Goal: Information Seeking & Learning: Find specific fact

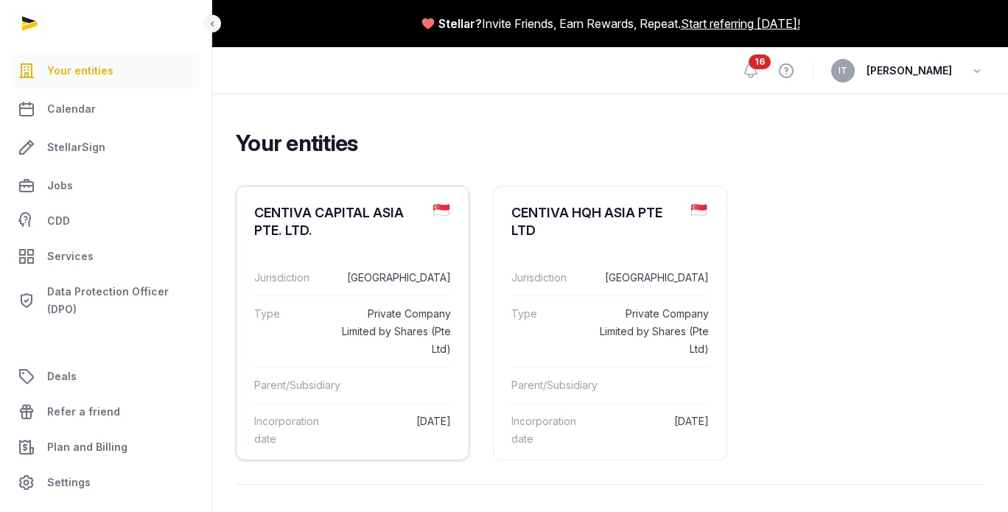
scroll to position [80, 0]
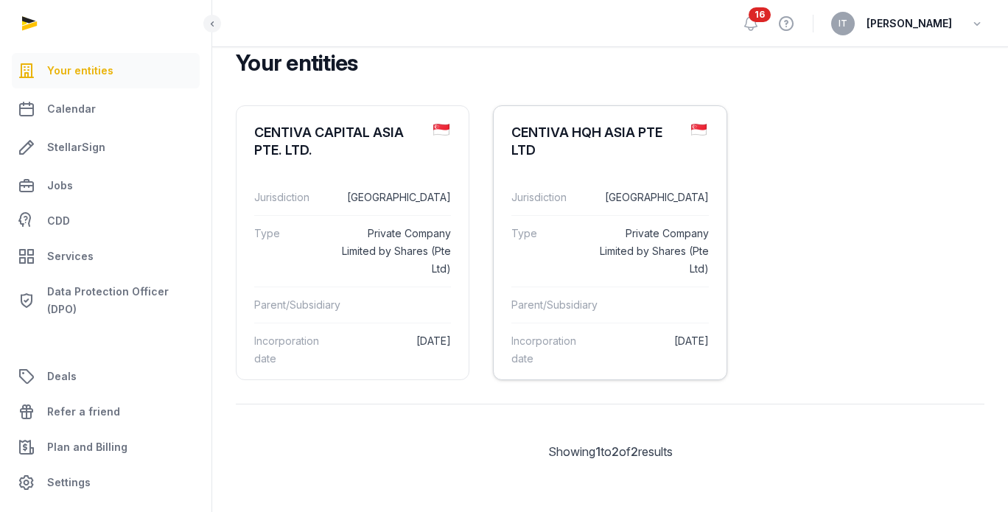
click at [570, 194] on dt "Jurisdiction" at bounding box center [548, 198] width 74 height 18
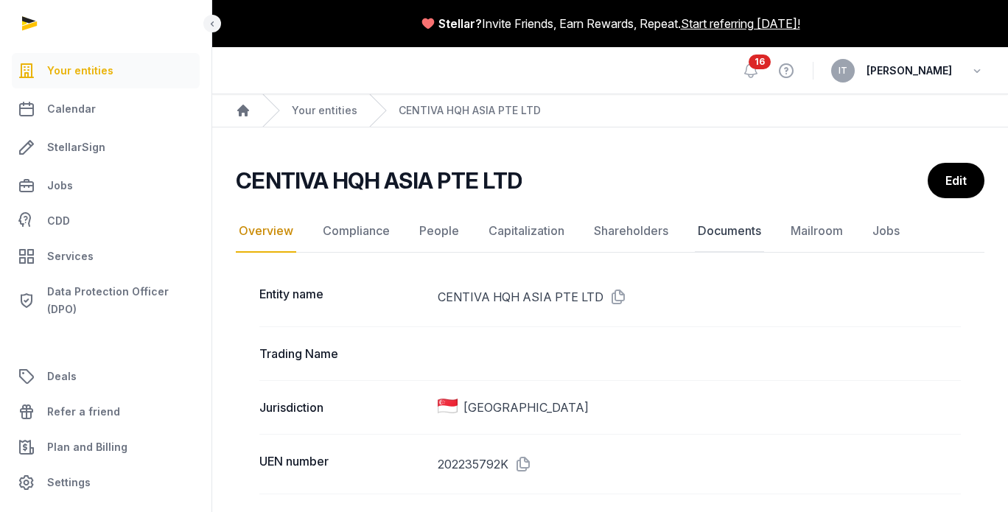
click at [731, 233] on link "Documents" at bounding box center [729, 231] width 69 height 43
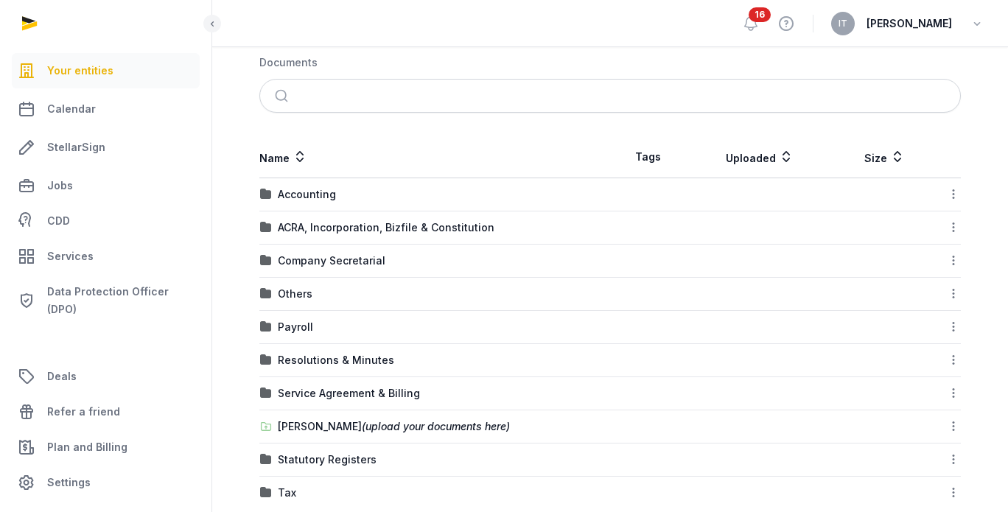
scroll to position [245, 0]
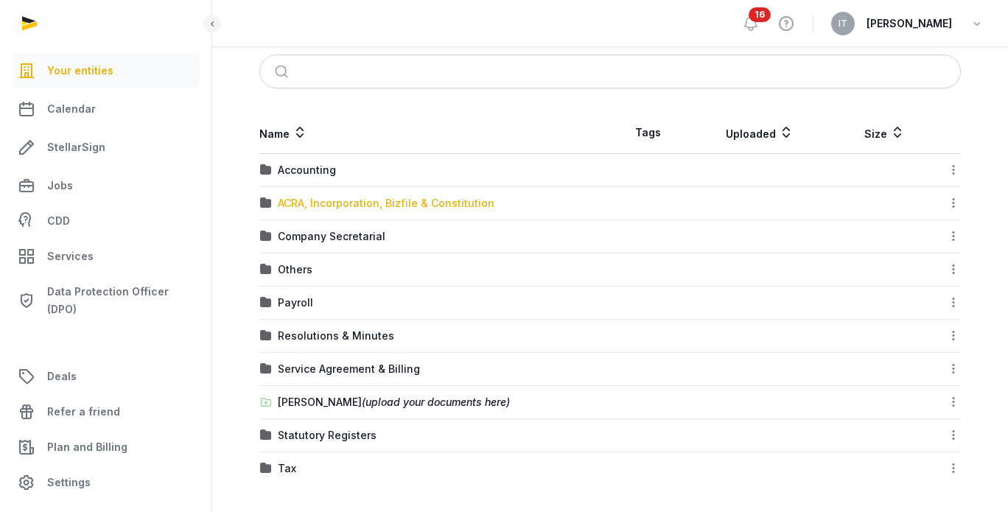
click at [410, 206] on div "ACRA, Incorporation, Bizfile & Constitution" at bounding box center [386, 203] width 217 height 15
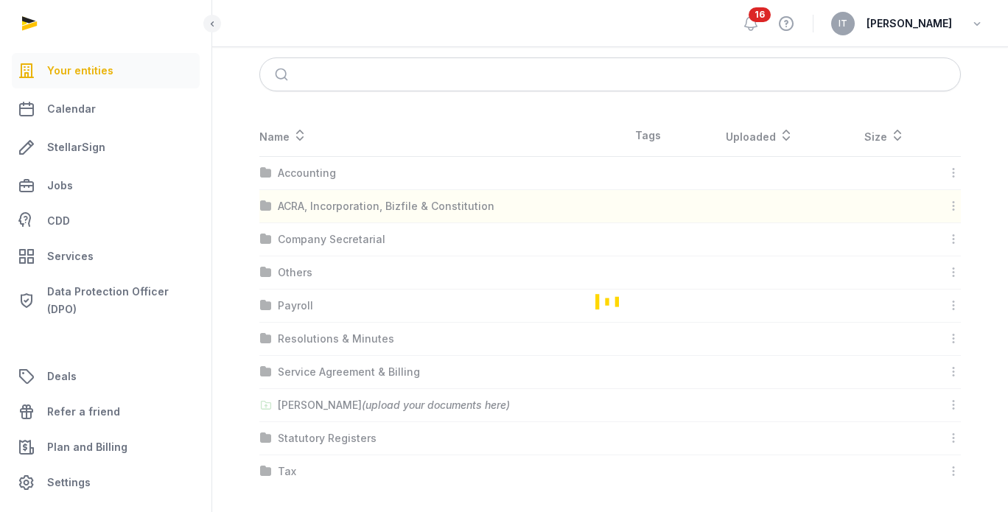
scroll to position [44, 0]
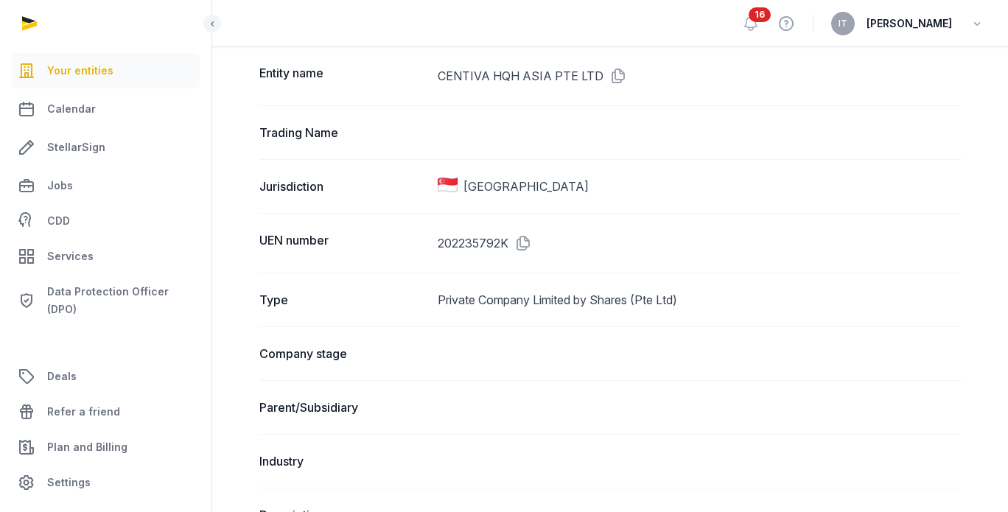
scroll to position [147, 0]
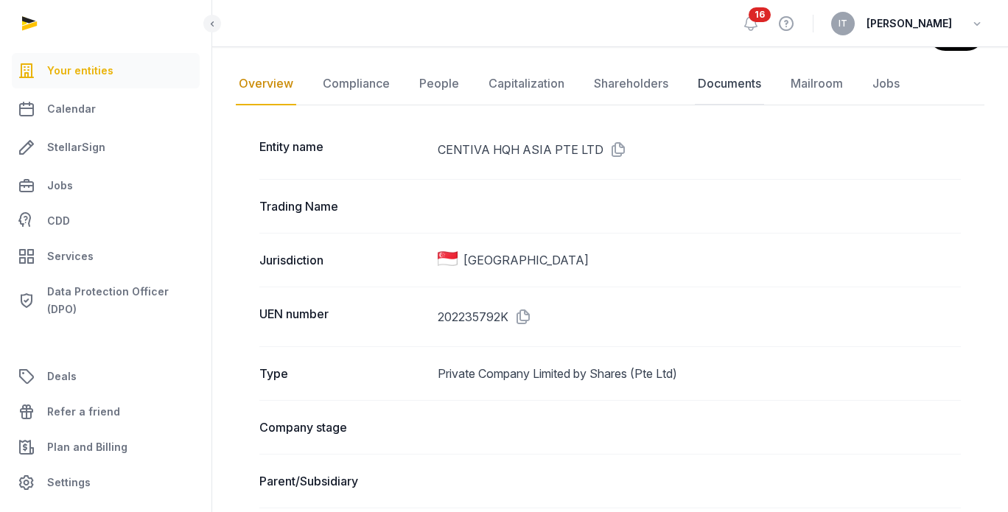
click at [750, 76] on link "Documents" at bounding box center [729, 84] width 69 height 43
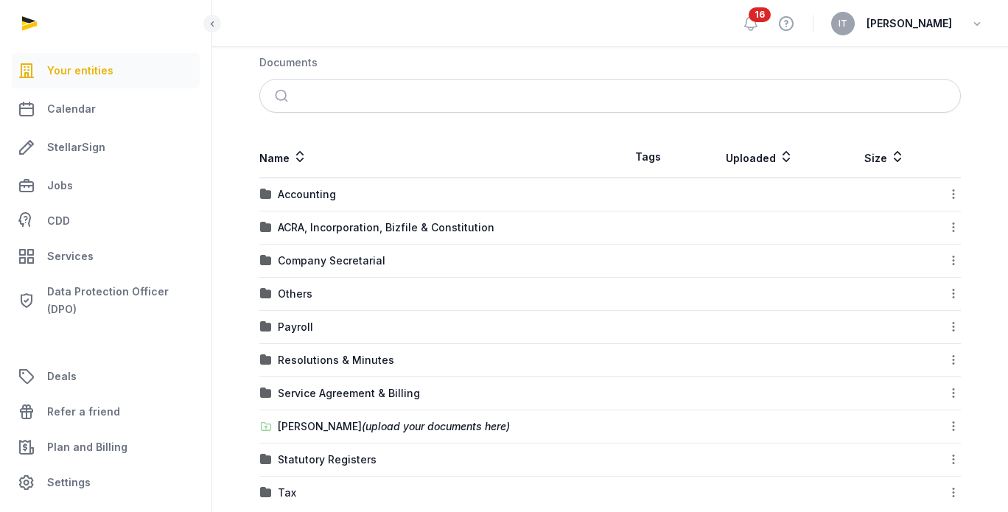
scroll to position [245, 0]
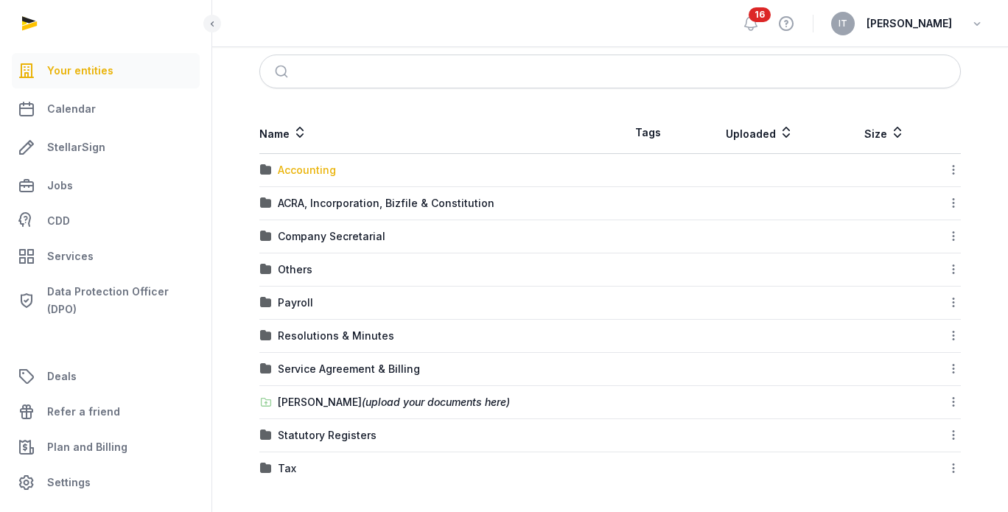
click at [314, 173] on div "Accounting" at bounding box center [307, 170] width 58 height 15
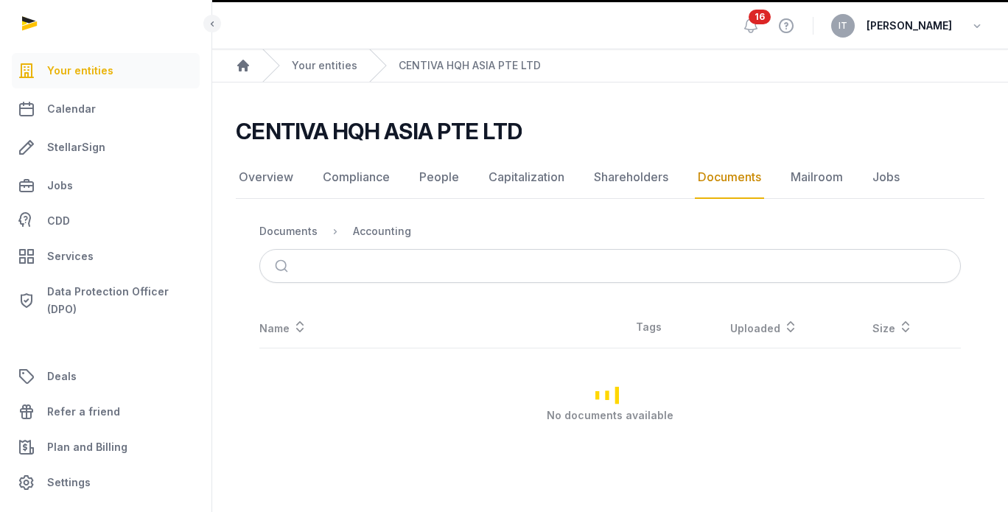
scroll to position [44, 0]
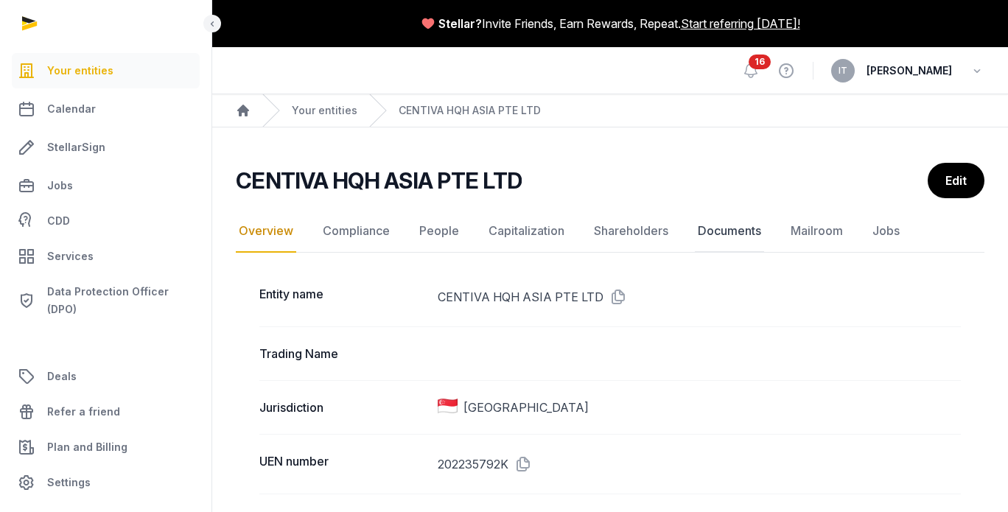
click at [735, 220] on link "Documents" at bounding box center [729, 231] width 69 height 43
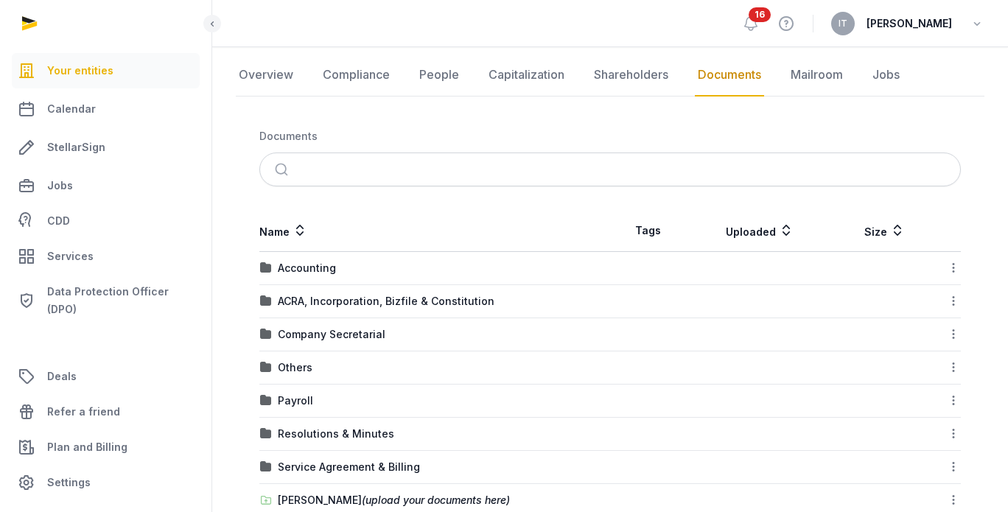
scroll to position [245, 0]
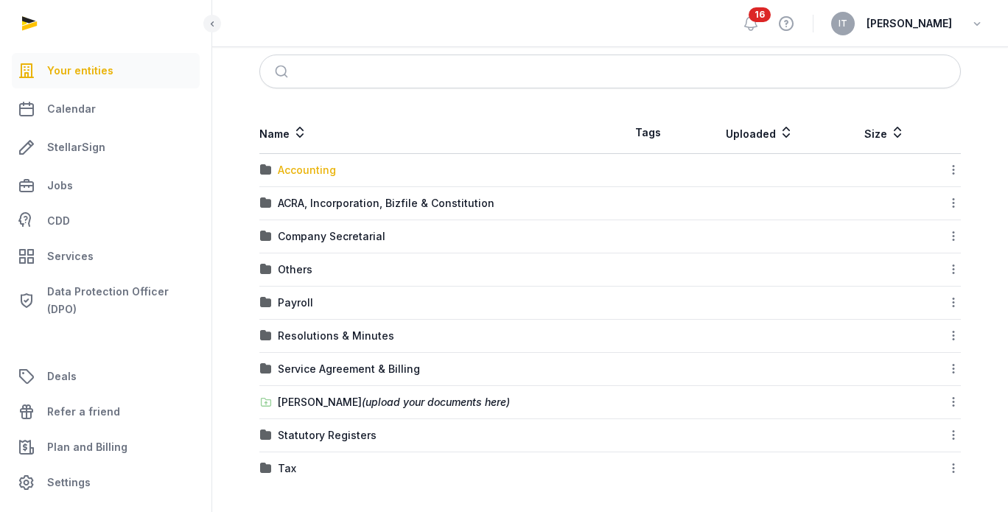
click at [327, 175] on div "Accounting" at bounding box center [307, 170] width 58 height 15
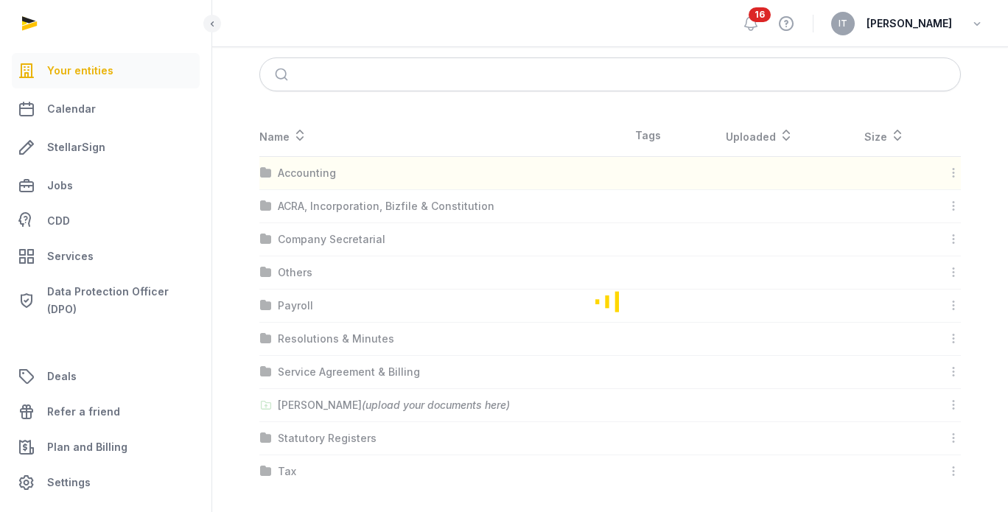
scroll to position [44, 0]
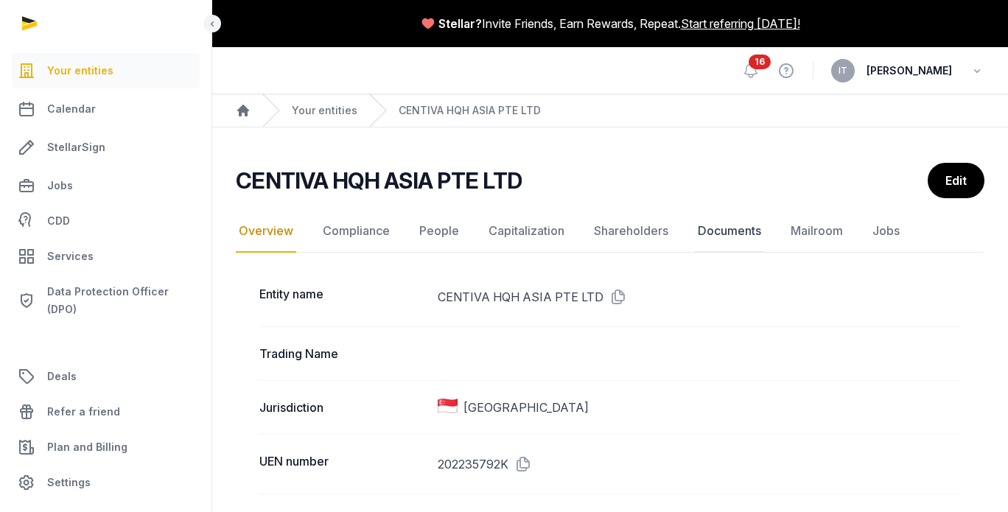
click at [716, 229] on link "Documents" at bounding box center [729, 231] width 69 height 43
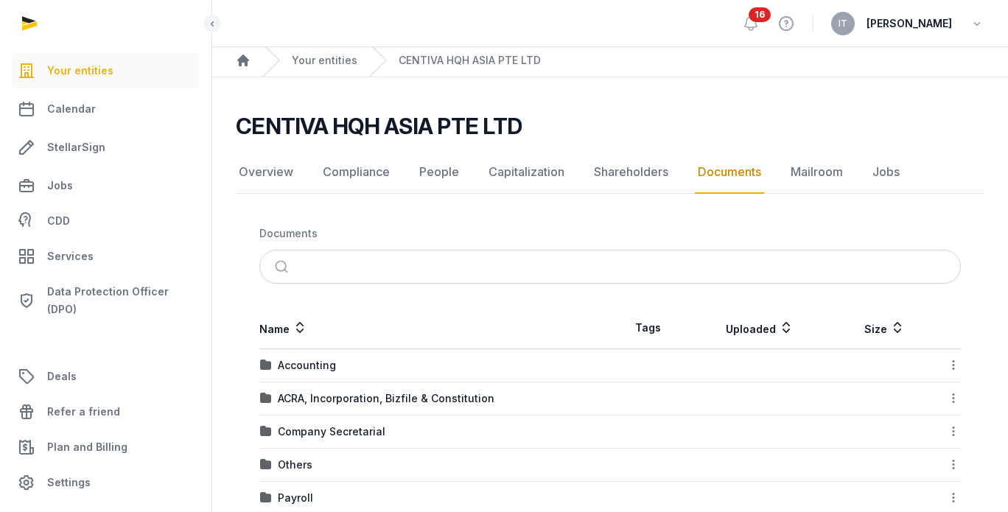
scroll to position [245, 0]
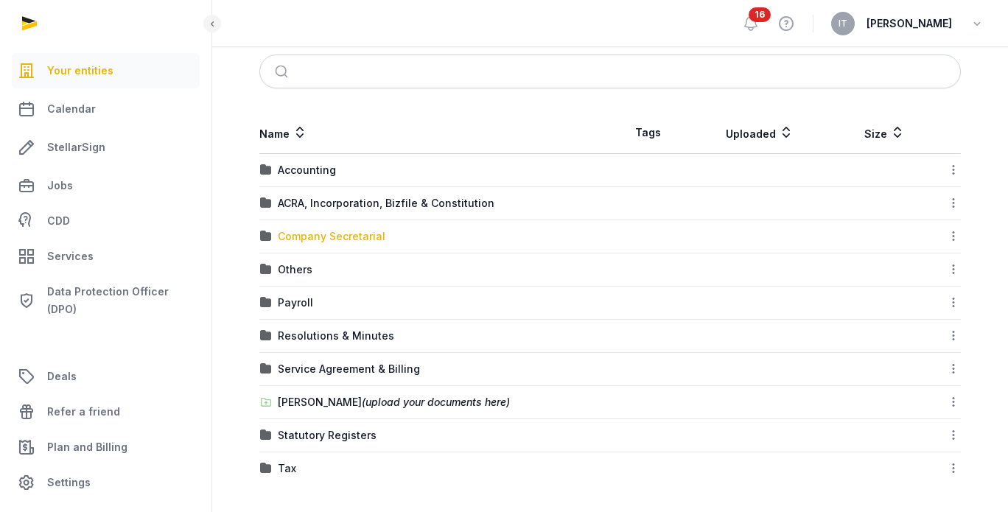
click at [346, 235] on div "Company Secretarial" at bounding box center [332, 236] width 108 height 15
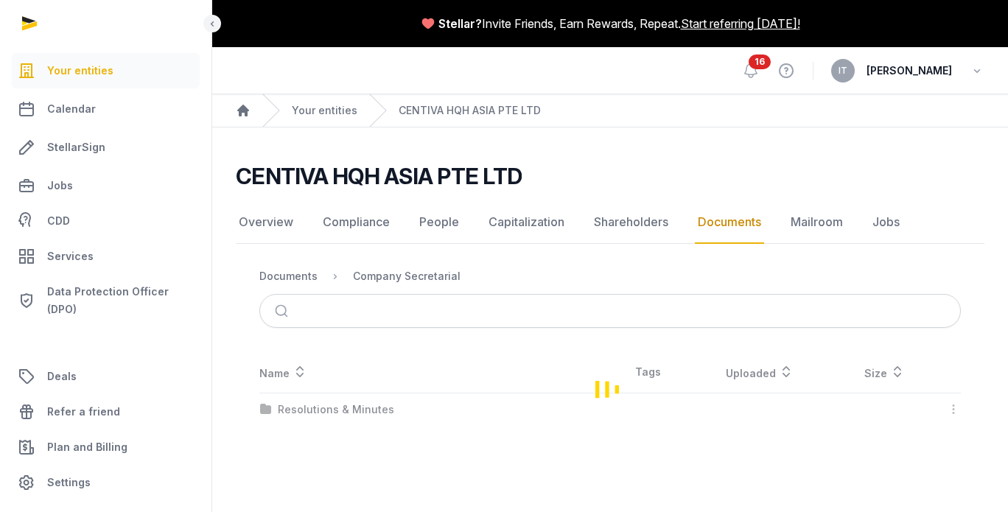
scroll to position [0, 0]
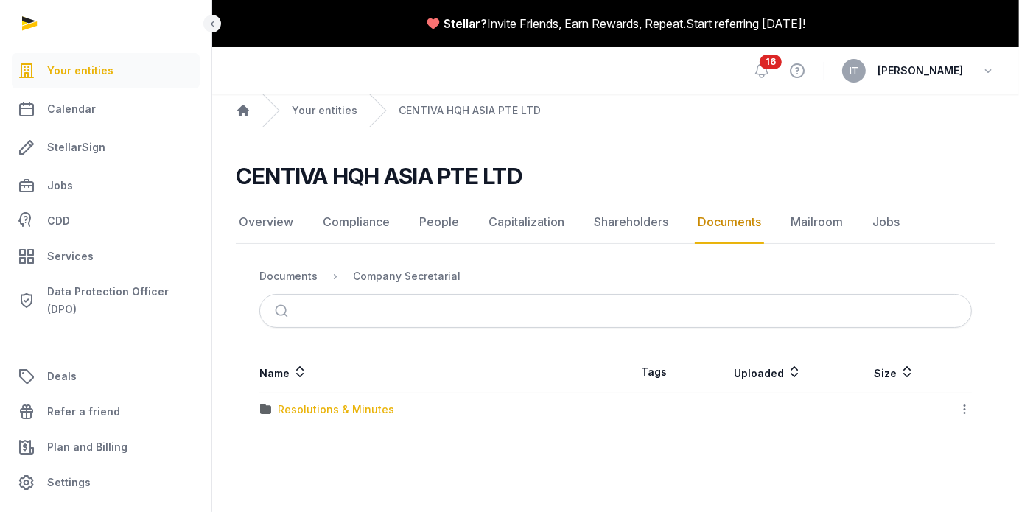
click at [333, 408] on div "Resolutions & Minutes" at bounding box center [336, 409] width 116 height 15
click at [278, 446] on div "2025" at bounding box center [291, 442] width 26 height 15
click at [290, 410] on div "AGM & AR" at bounding box center [303, 409] width 50 height 15
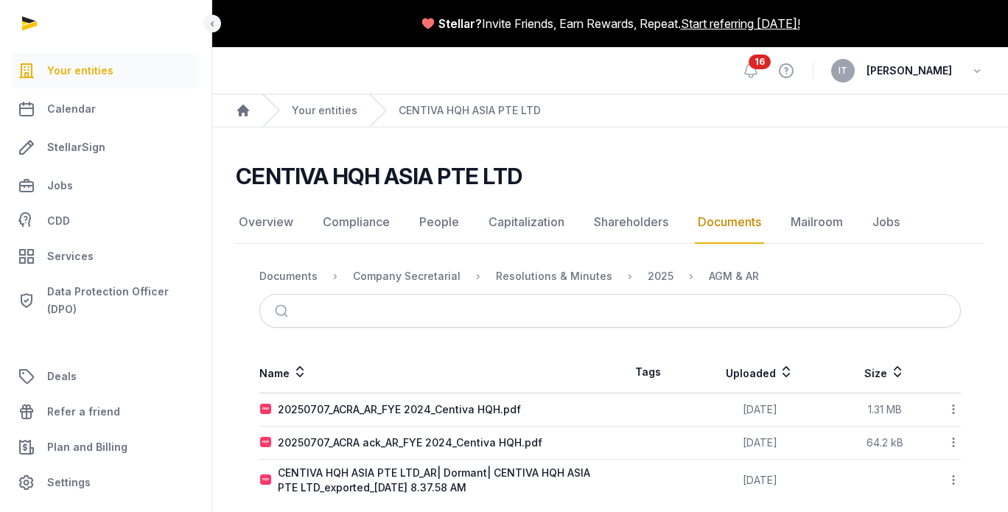
scroll to position [17, 0]
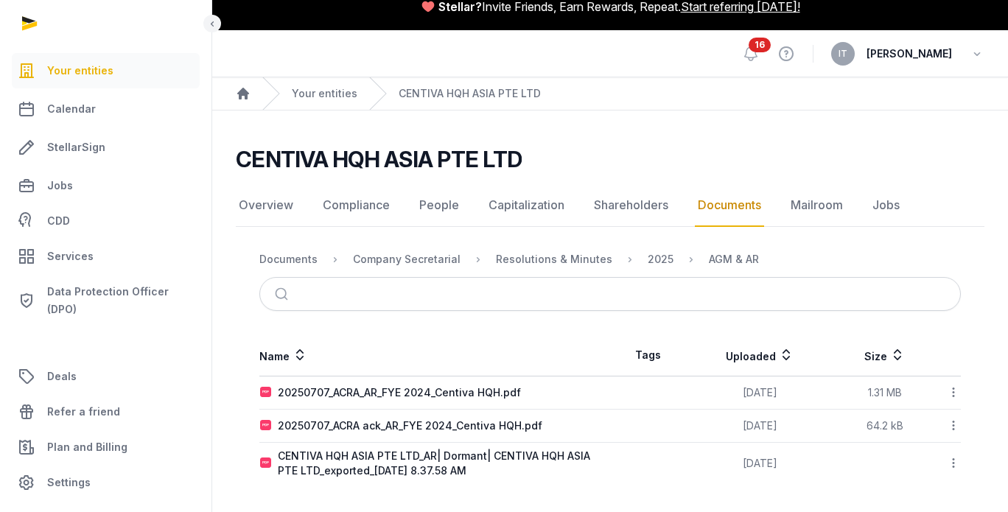
drag, startPoint x: 355, startPoint y: 454, endPoint x: 310, endPoint y: 482, distance: 52.9
click at [310, 482] on td "CENTIVA HQH ASIA PTE LTD_AR| Dormant| CENTIVA HQH ASIA PTE LTD_exported_[DATE] …" at bounding box center [434, 464] width 351 height 42
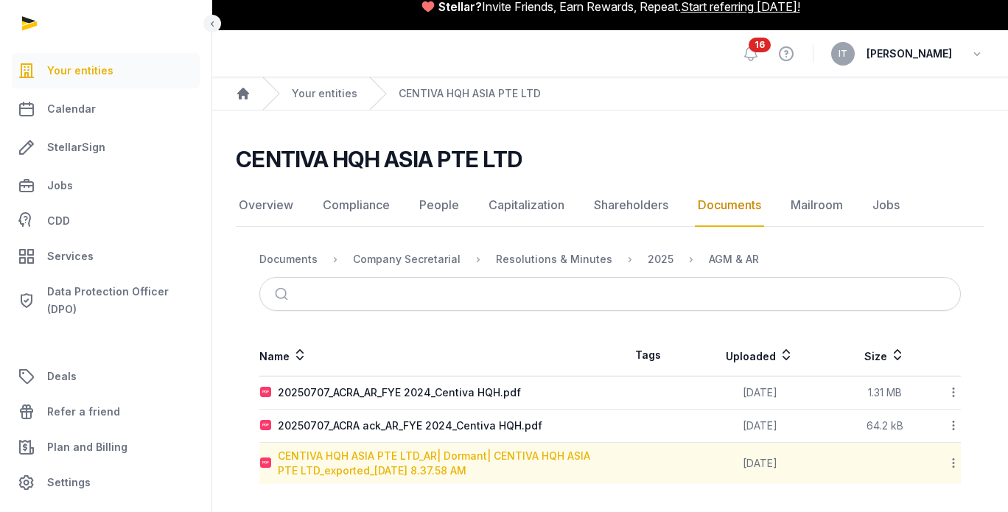
click at [327, 464] on div "CENTIVA HQH ASIA PTE LTD_AR| Dormant| CENTIVA HQH ASIA PTE LTD_exported_[DATE] …" at bounding box center [444, 463] width 332 height 29
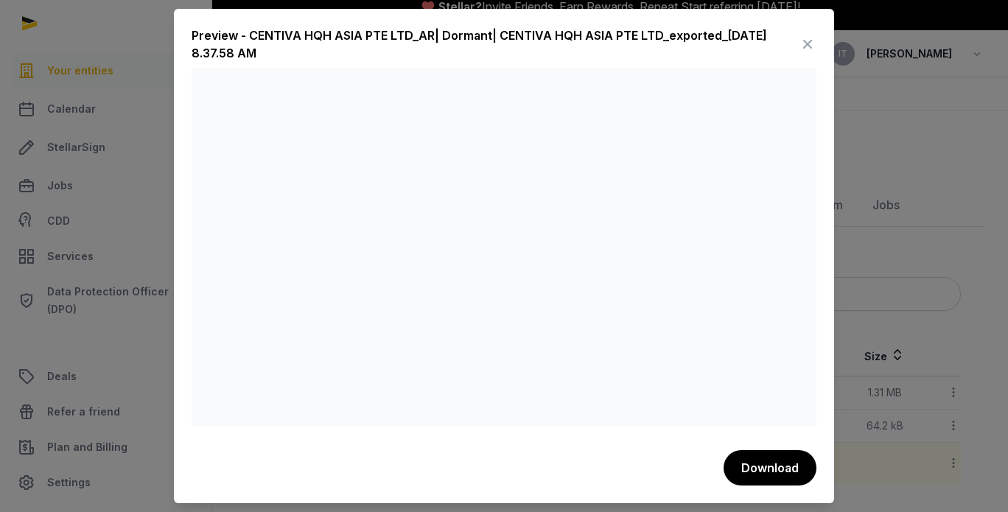
click at [922, 259] on div at bounding box center [504, 256] width 1008 height 512
click at [806, 36] on icon at bounding box center [808, 44] width 18 height 24
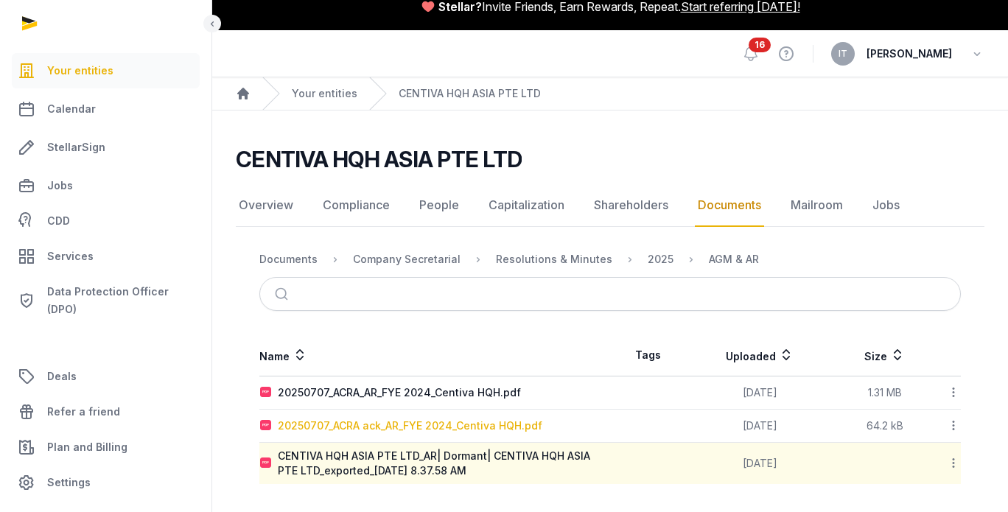
click at [435, 427] on div "20250707_ACRA ack_AR_FYE 2024_Centiva HQH.pdf" at bounding box center [410, 425] width 264 height 15
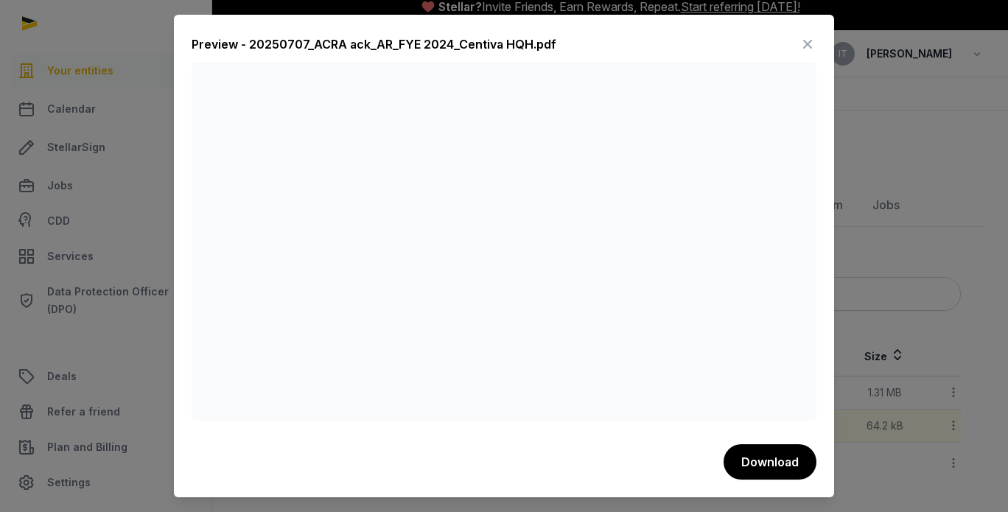
click at [807, 43] on icon at bounding box center [808, 44] width 18 height 24
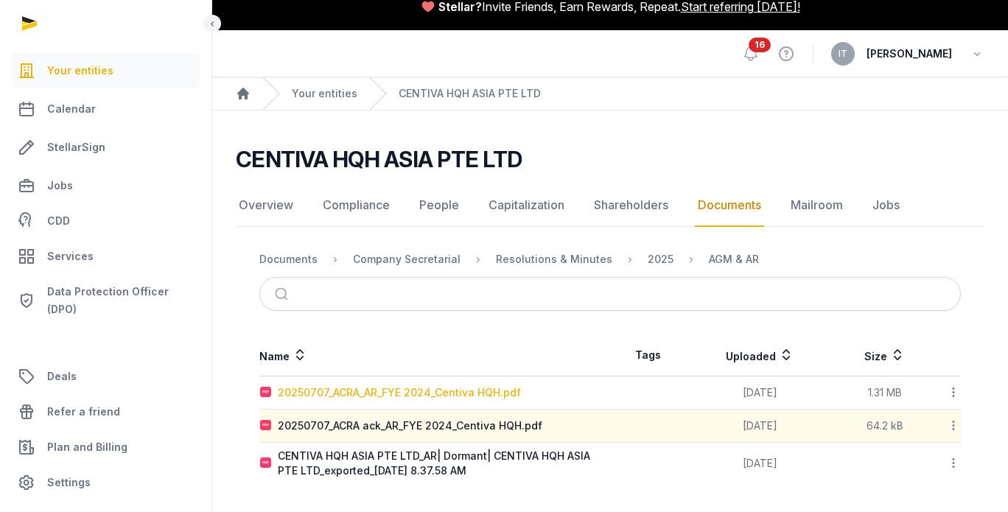
click at [484, 393] on div "20250707_ACRA_AR_FYE 2024_Centiva HQH.pdf" at bounding box center [399, 392] width 243 height 15
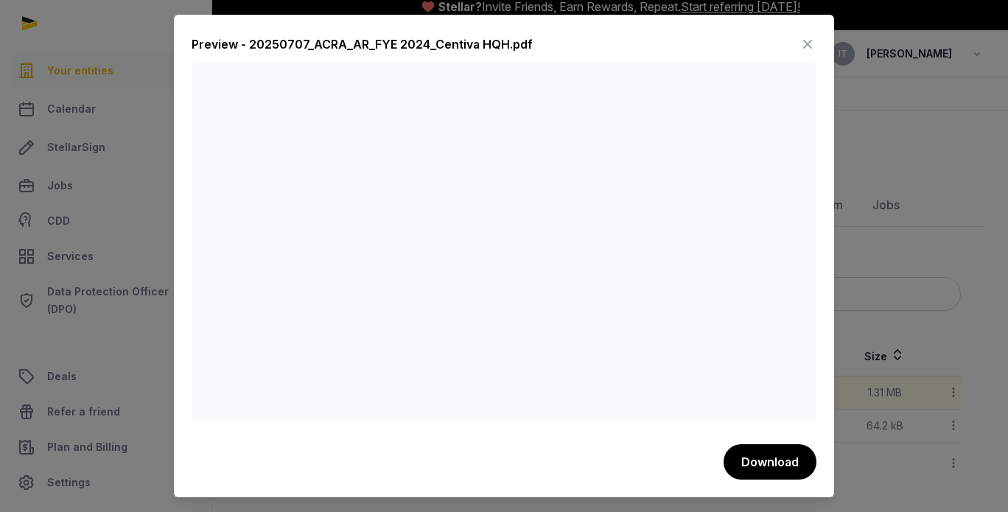
click at [812, 46] on icon at bounding box center [808, 44] width 18 height 24
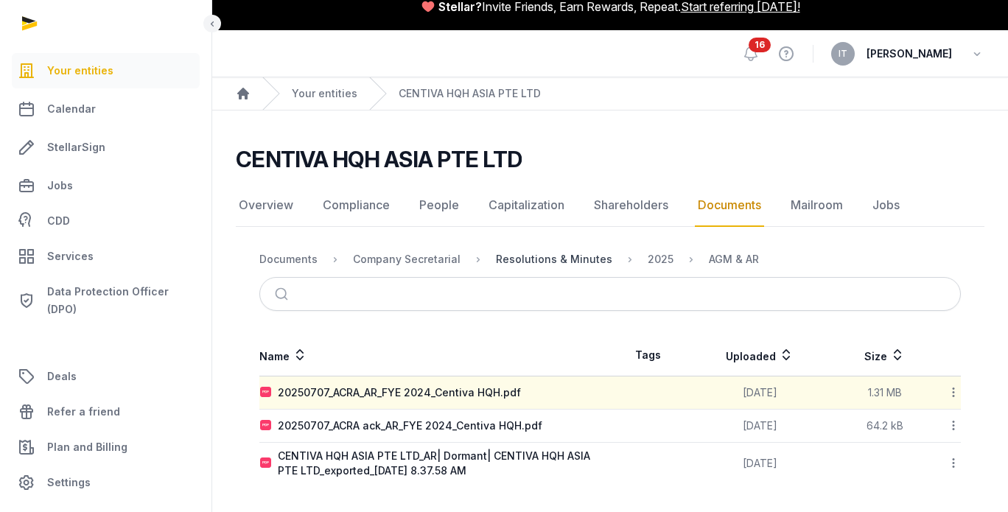
click at [560, 263] on div "Resolutions & Minutes" at bounding box center [554, 259] width 116 height 15
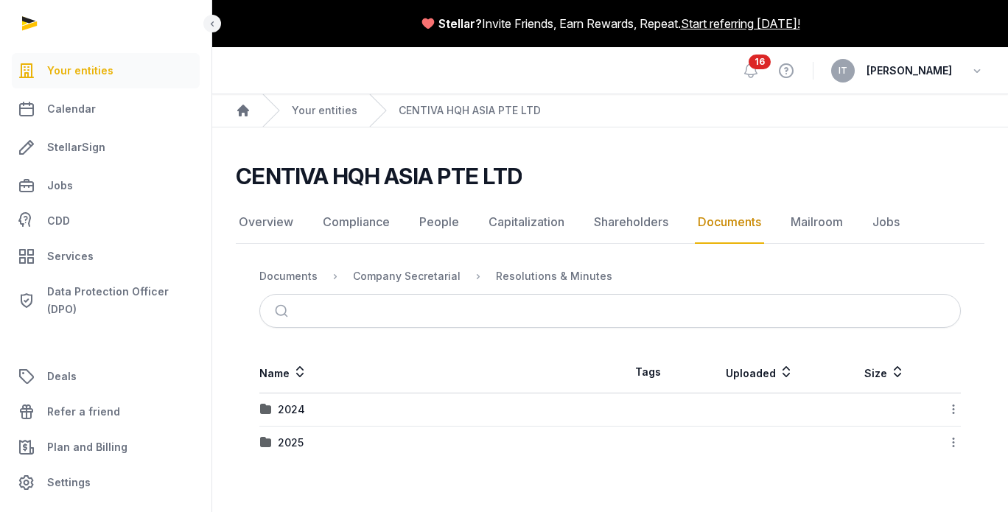
scroll to position [0, 0]
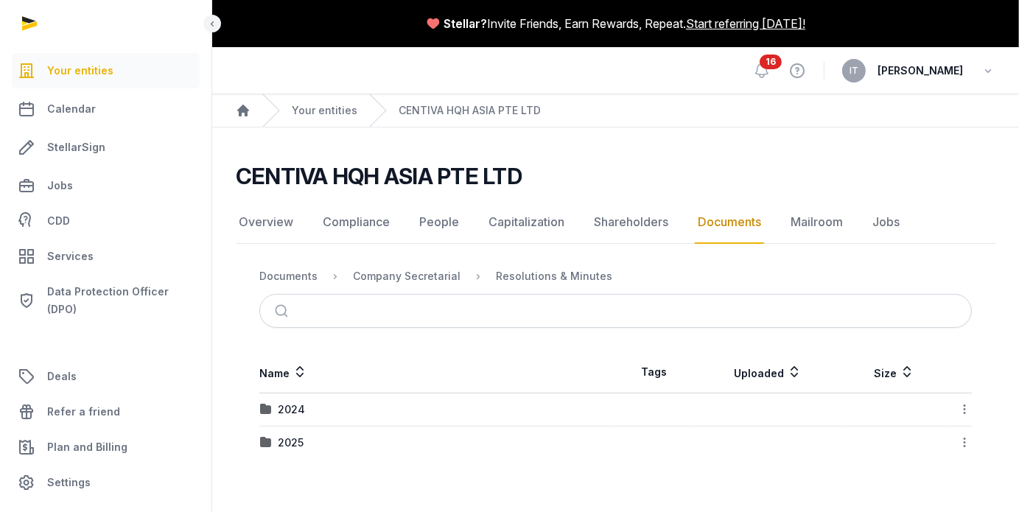
click at [413, 285] on nav "Documents Company Secretarial Resolutions & Minutes" at bounding box center [615, 276] width 712 height 35
click at [416, 281] on div "Company Secretarial" at bounding box center [407, 276] width 108 height 15
click at [298, 278] on div "Documents" at bounding box center [288, 276] width 58 height 15
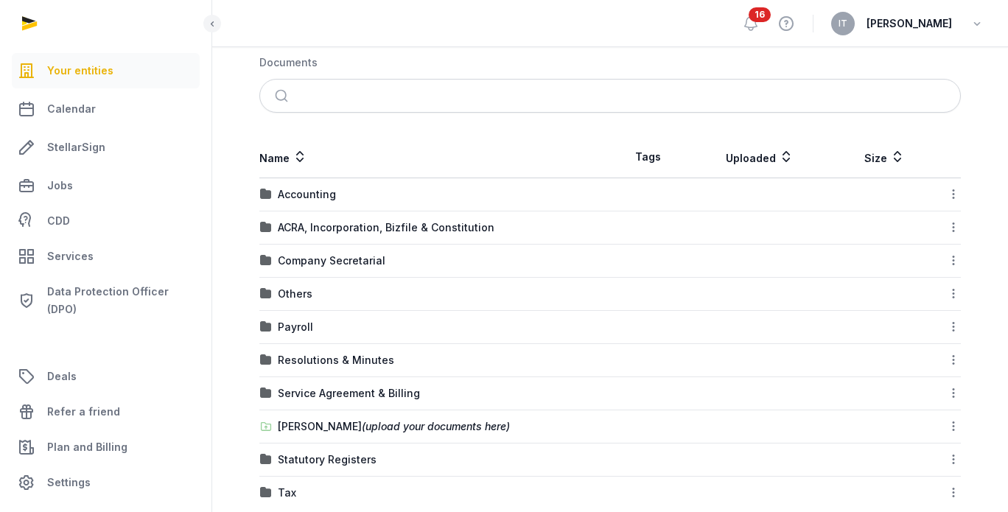
scroll to position [245, 0]
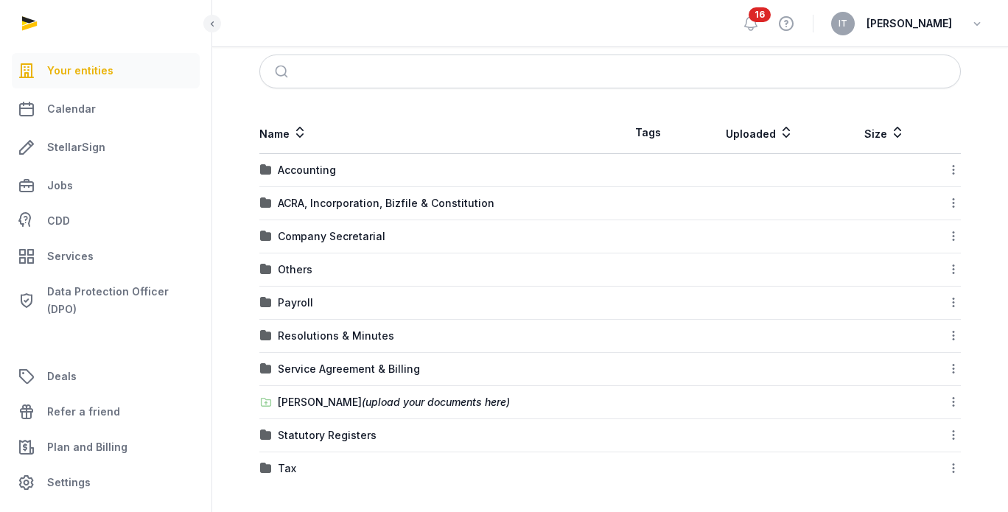
click at [371, 375] on td "Service Agreement & Billing" at bounding box center [434, 369] width 351 height 33
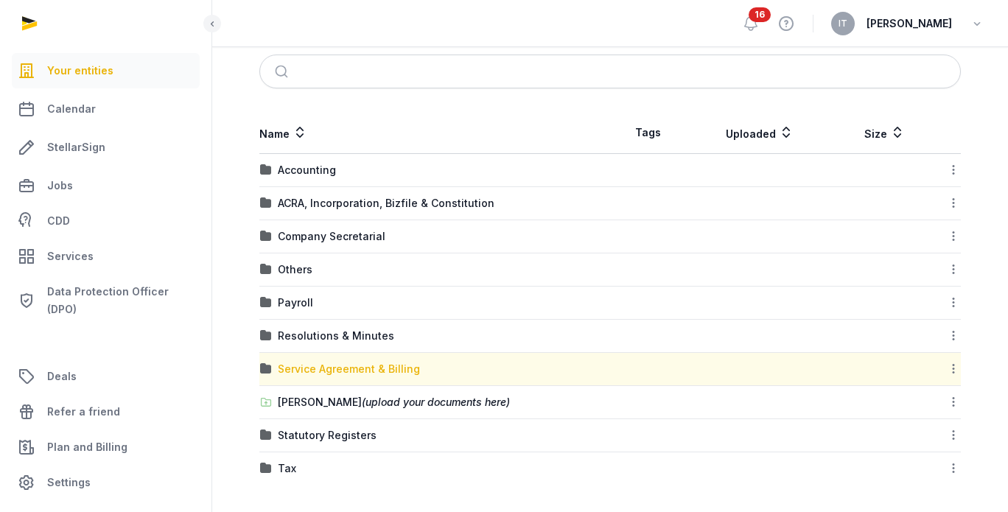
click at [376, 369] on div "Service Agreement & Billing" at bounding box center [349, 369] width 142 height 15
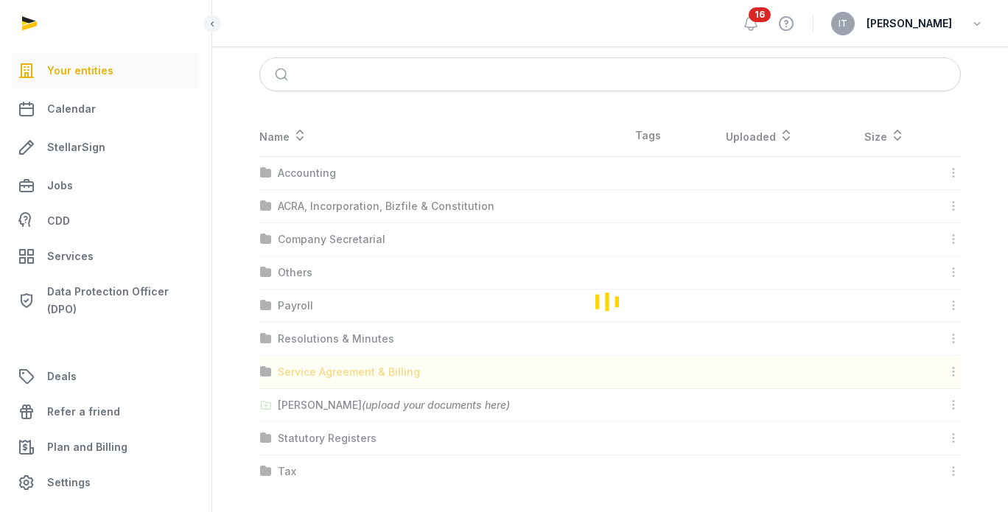
scroll to position [0, 0]
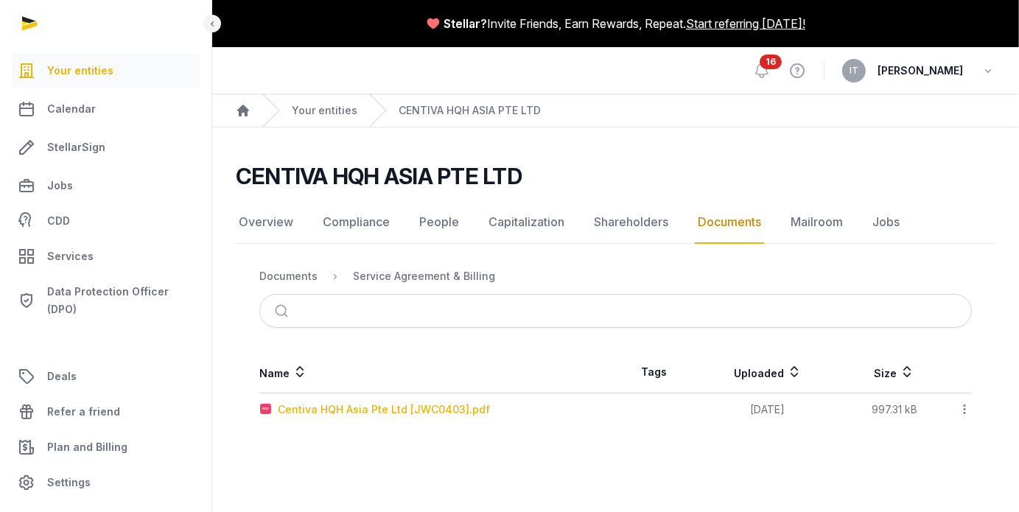
click at [365, 406] on div "Centiva HQH Asia Pte Ltd [JWC0403].pdf" at bounding box center [384, 409] width 212 height 15
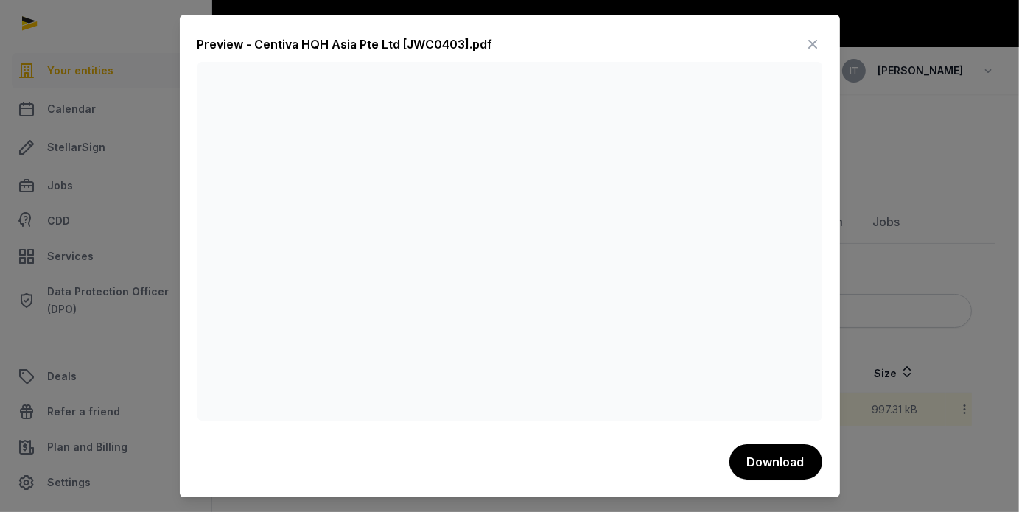
click at [919, 207] on div at bounding box center [509, 256] width 1019 height 512
click at [810, 41] on icon at bounding box center [813, 44] width 18 height 24
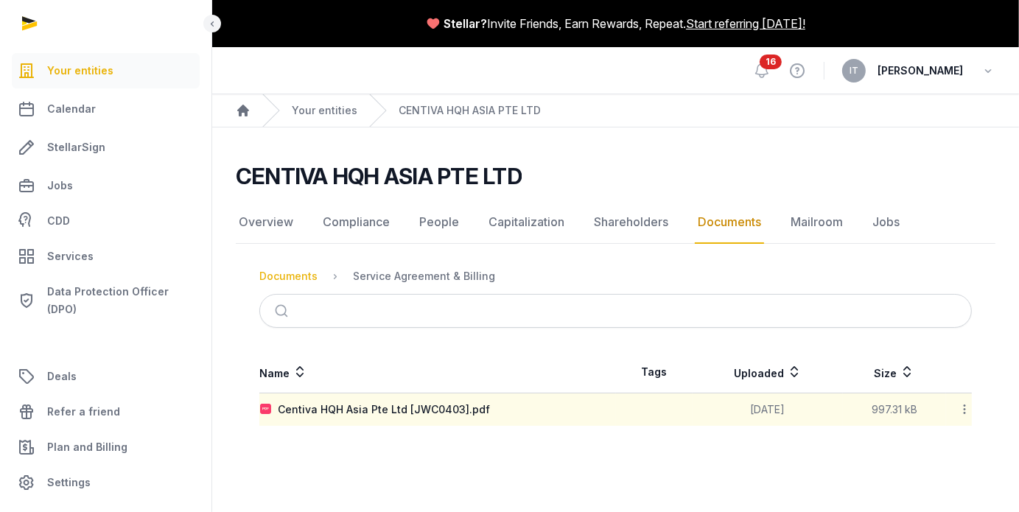
click at [290, 278] on div "Documents" at bounding box center [288, 276] width 58 height 15
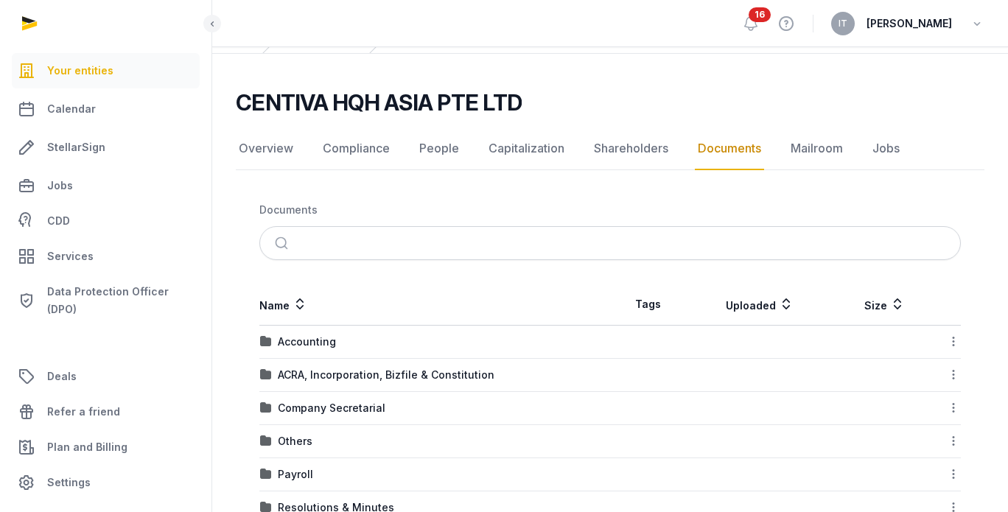
scroll to position [245, 0]
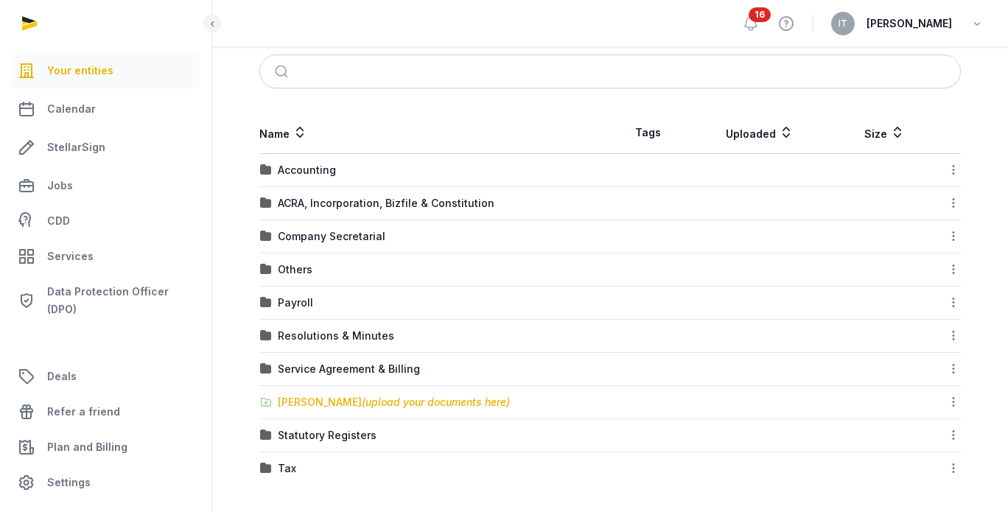
click at [334, 404] on div "[PERSON_NAME] (upload your documents here)" at bounding box center [394, 402] width 232 height 15
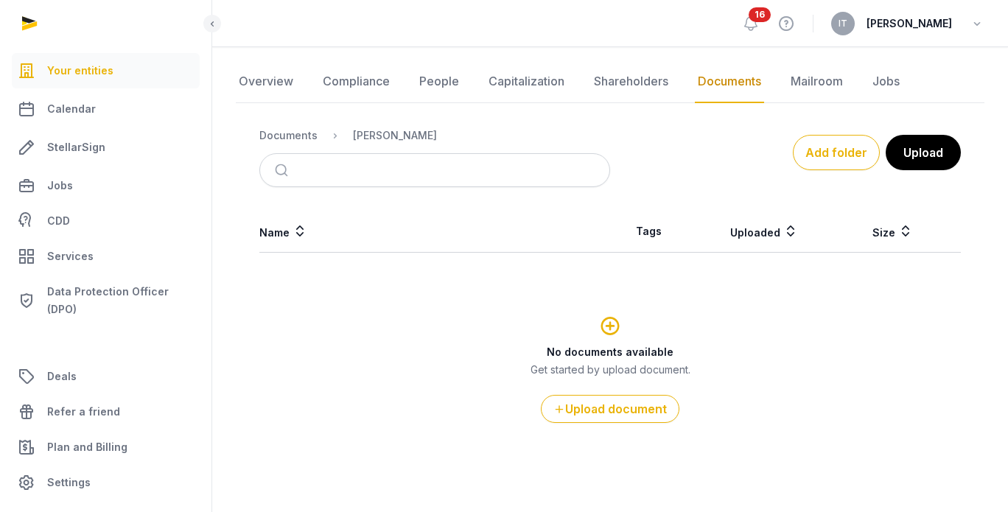
scroll to position [139, 0]
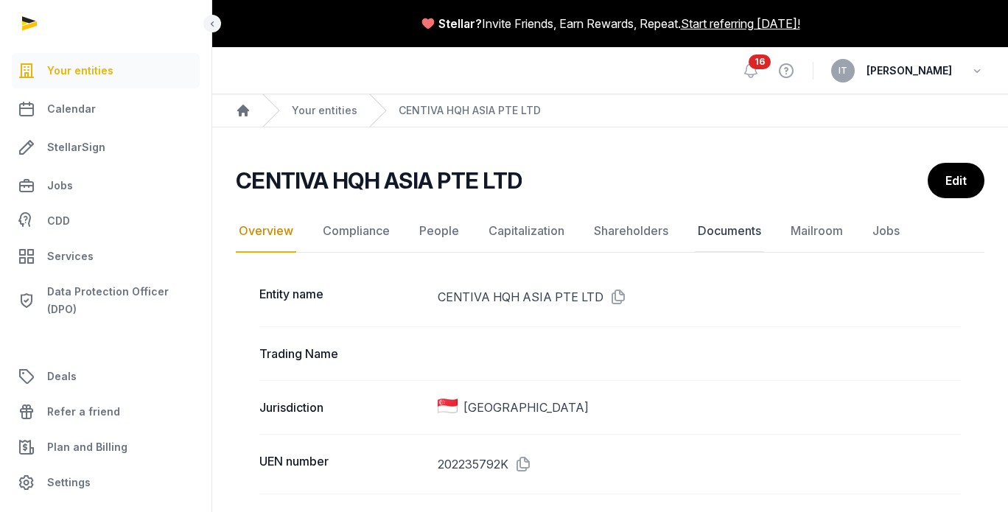
click at [748, 234] on link "Documents" at bounding box center [729, 231] width 69 height 43
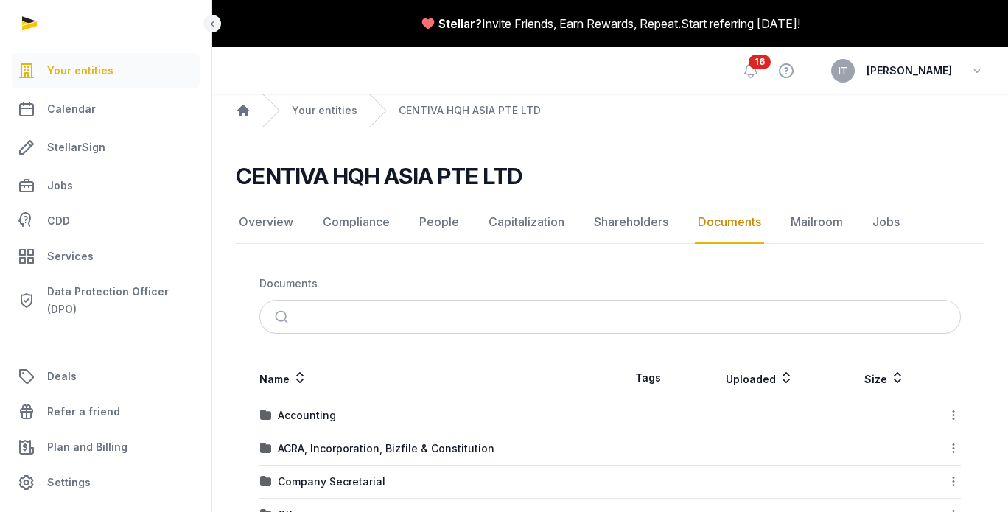
scroll to position [245, 0]
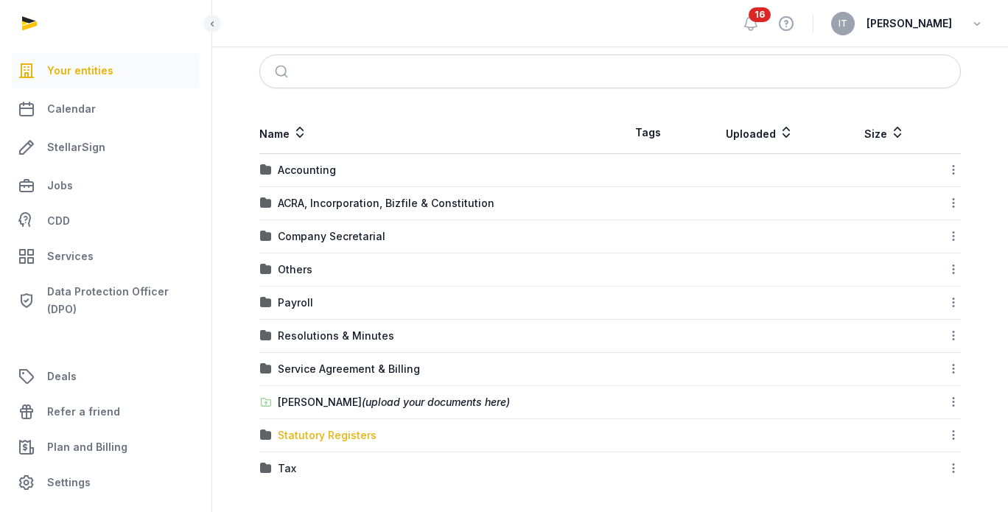
click at [304, 435] on div "Statutory Registers" at bounding box center [327, 435] width 99 height 15
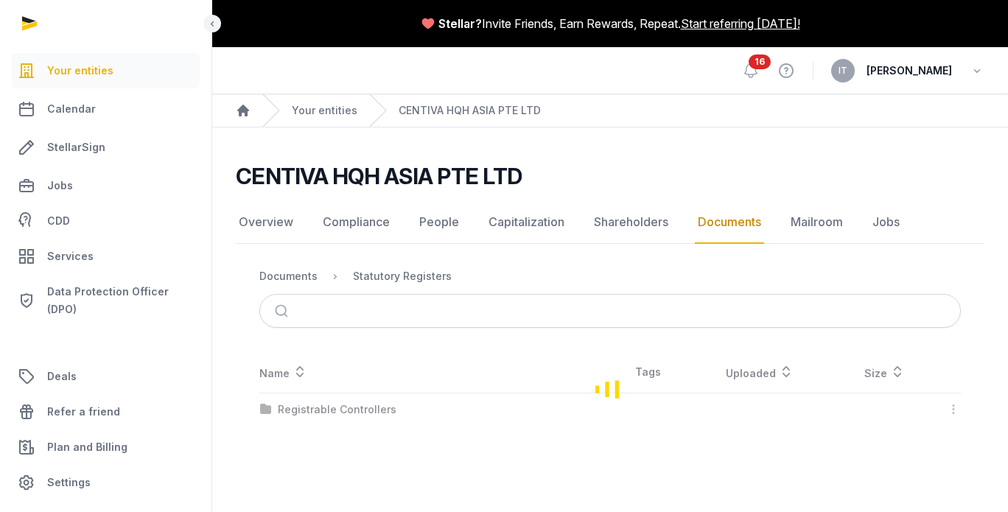
scroll to position [0, 0]
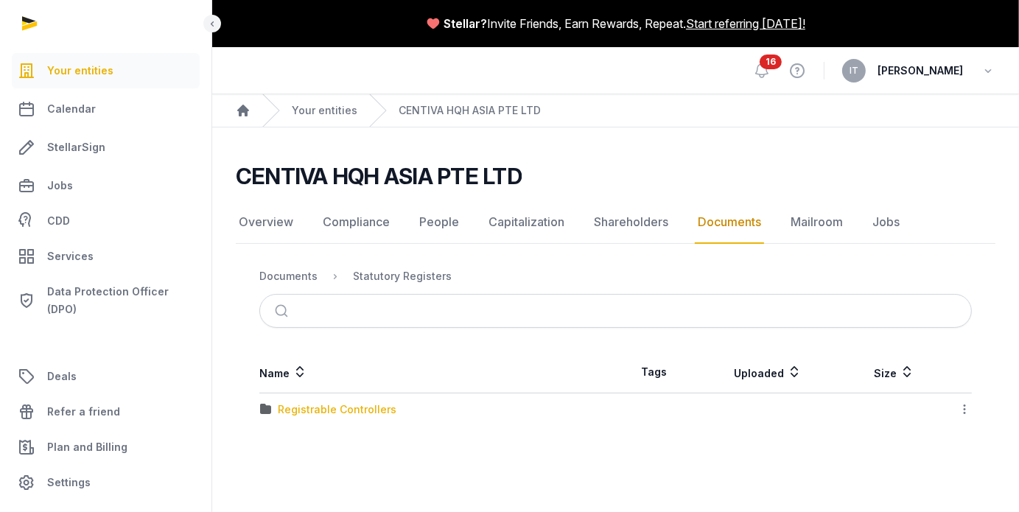
click at [313, 412] on div "Registrable Controllers" at bounding box center [337, 409] width 119 height 15
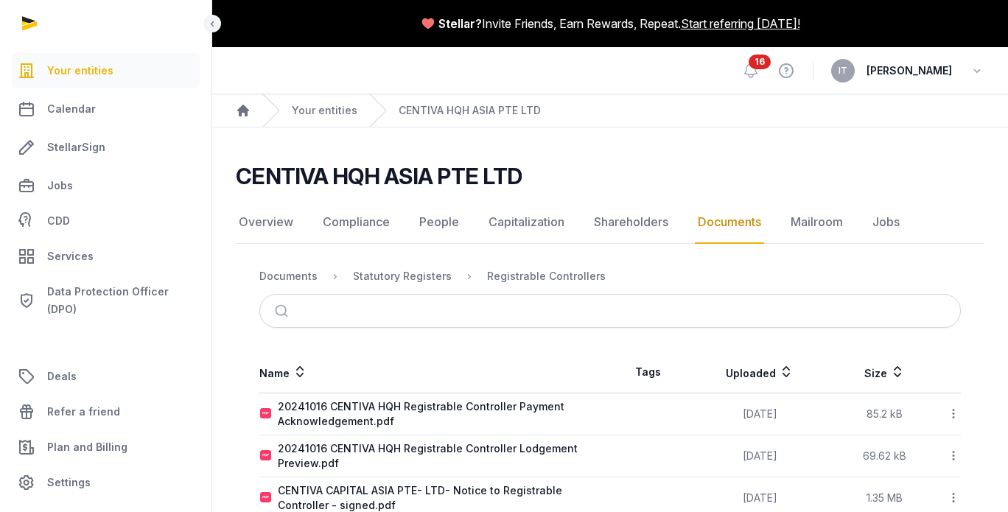
scroll to position [35, 0]
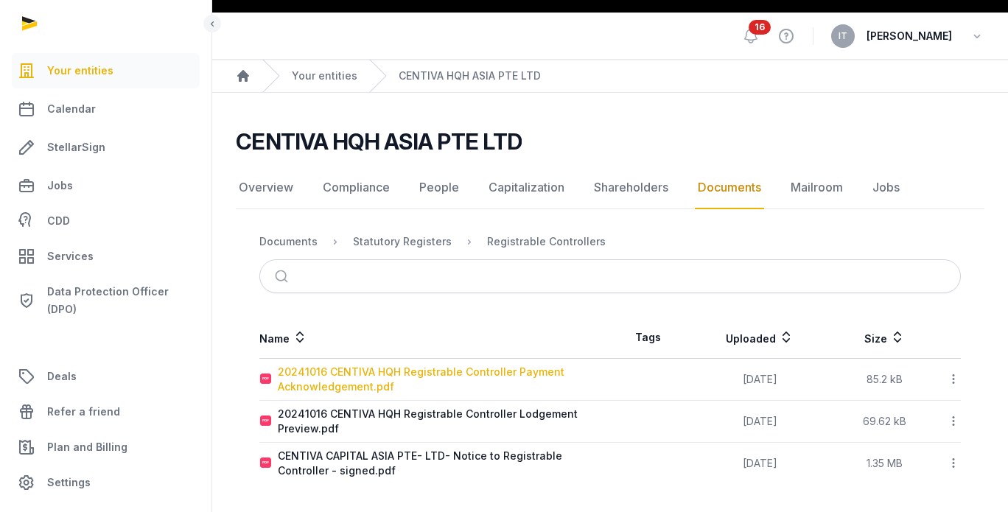
click at [385, 379] on div "20241016 CENTIVA HQH Registrable Controller Payment Acknowledgement.pdf" at bounding box center [444, 379] width 332 height 29
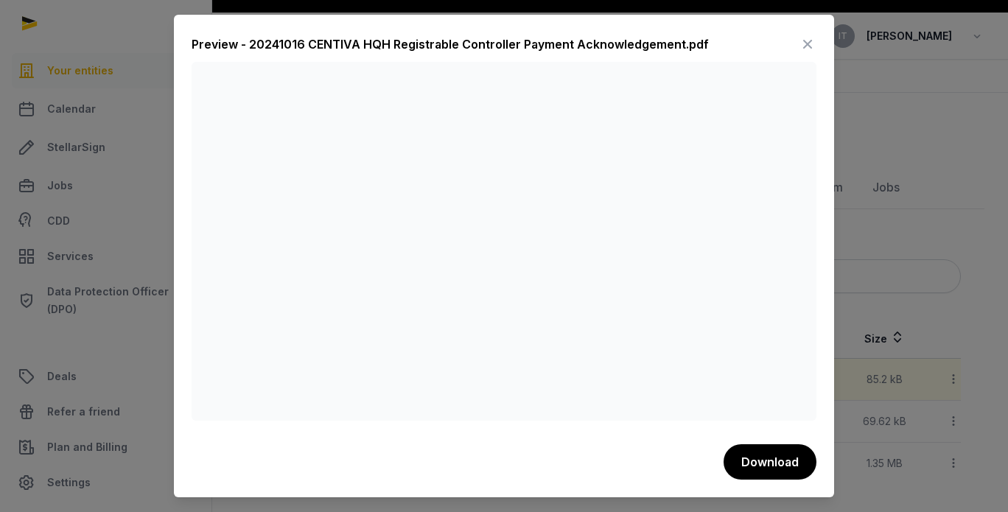
click at [908, 253] on div at bounding box center [504, 256] width 1008 height 512
click at [804, 36] on icon at bounding box center [808, 44] width 18 height 24
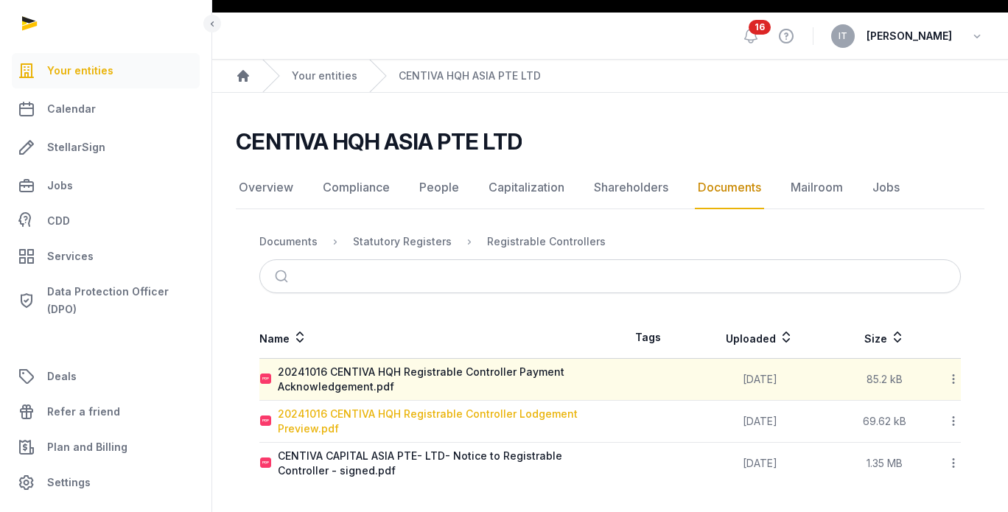
click at [397, 418] on div "20241016 CENTIVA HQH Registrable Controller Lodgement Preview.pdf" at bounding box center [444, 421] width 332 height 29
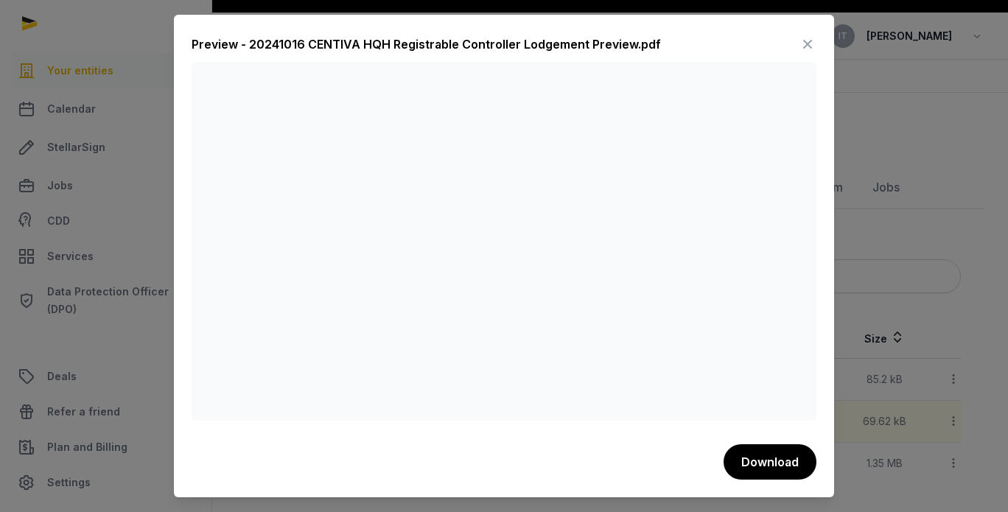
click at [802, 39] on icon at bounding box center [808, 44] width 18 height 24
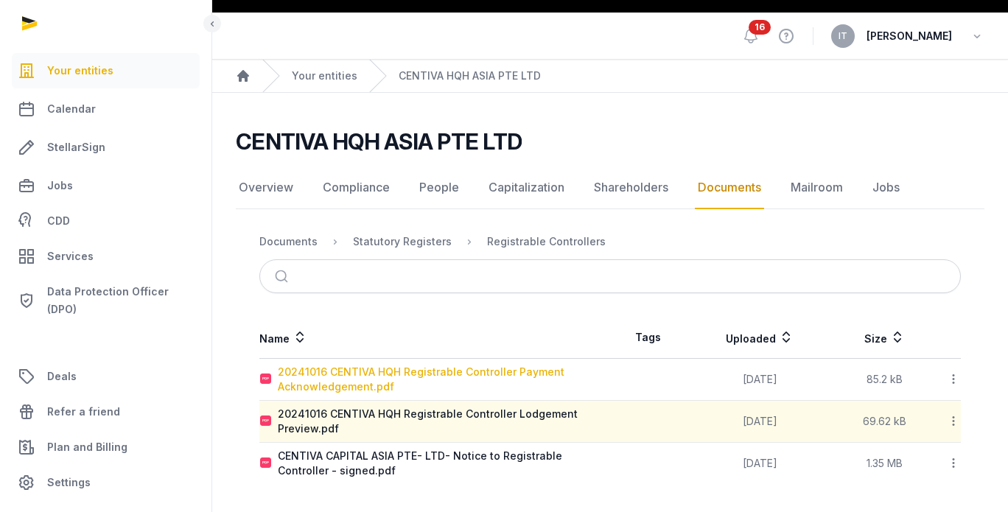
click at [404, 382] on div "20241016 CENTIVA HQH Registrable Controller Payment Acknowledgement.pdf" at bounding box center [444, 379] width 332 height 29
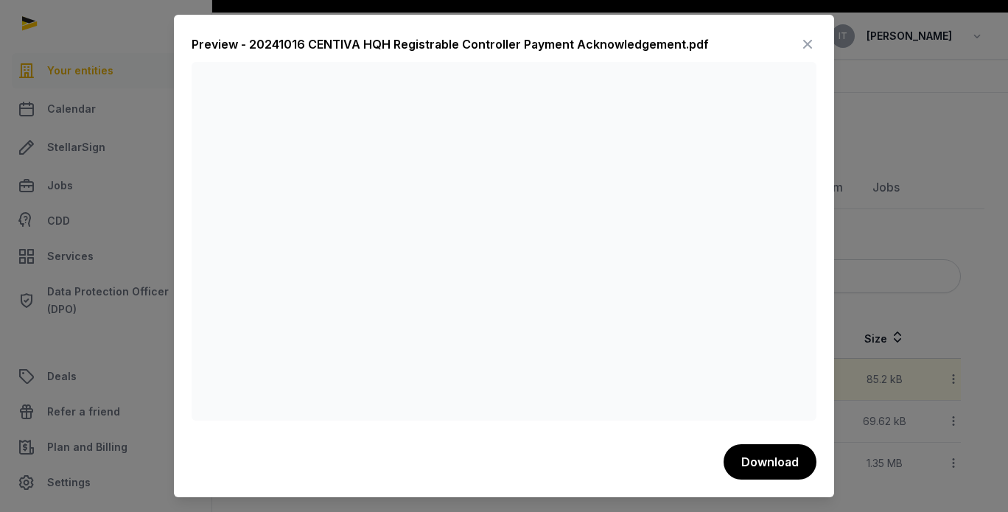
click at [806, 49] on icon at bounding box center [808, 44] width 18 height 24
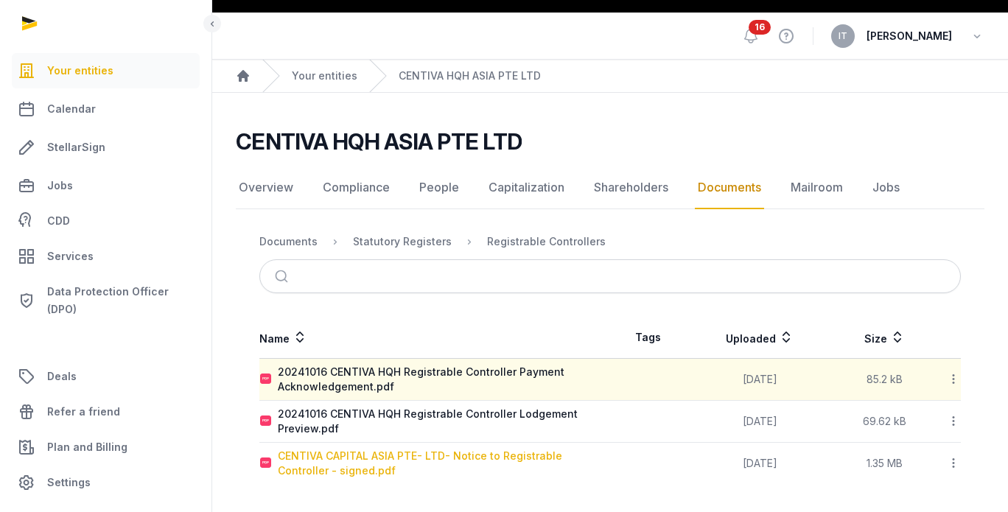
click at [345, 452] on div "CENTIVA CAPITAL ASIA PTE- LTD- Notice to Registrable Controller - signed.pdf" at bounding box center [444, 463] width 332 height 29
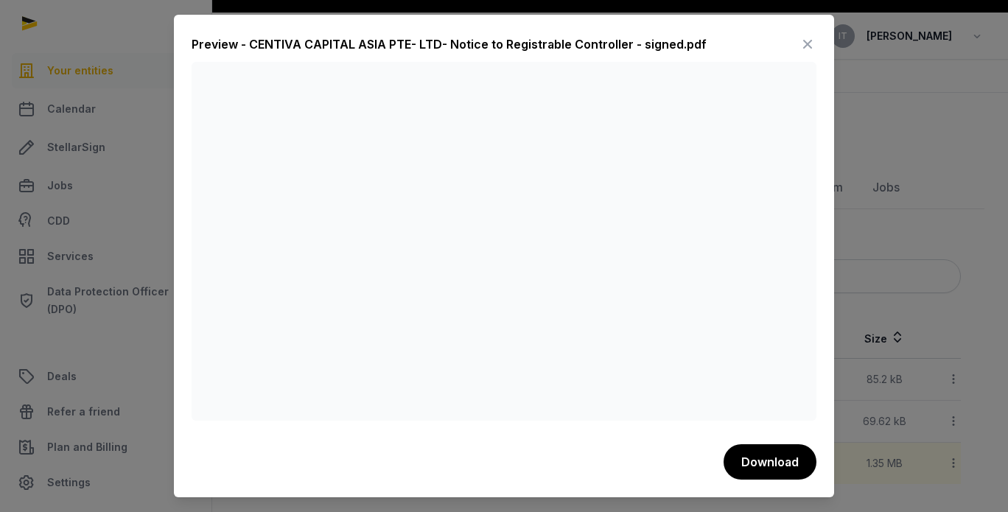
click at [809, 46] on icon at bounding box center [808, 44] width 18 height 24
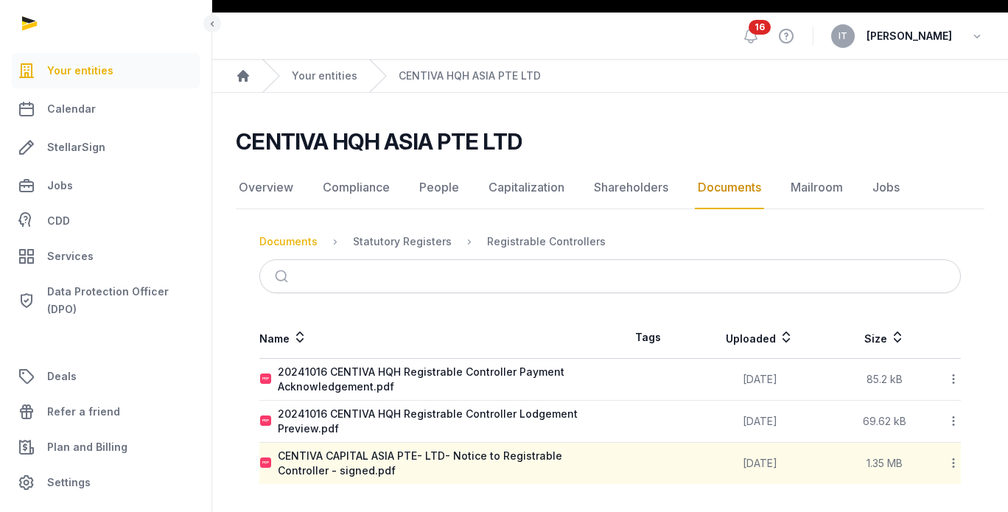
click at [308, 241] on div "Documents" at bounding box center [288, 241] width 58 height 15
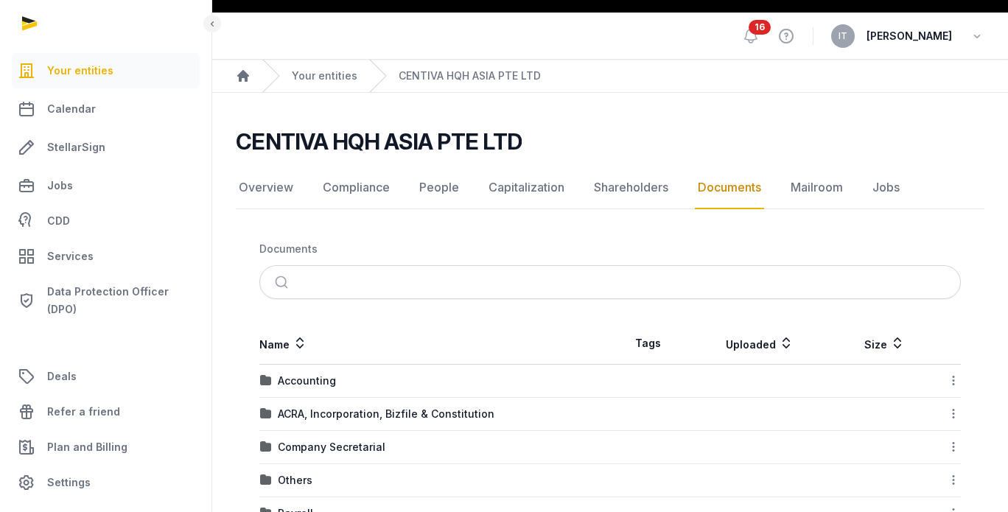
scroll to position [245, 0]
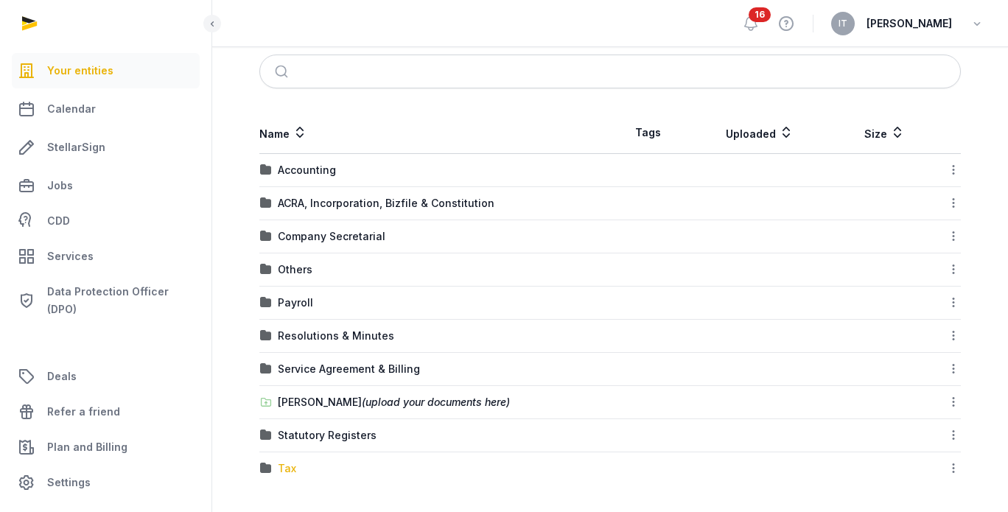
click at [295, 469] on div "Tax" at bounding box center [287, 468] width 18 height 15
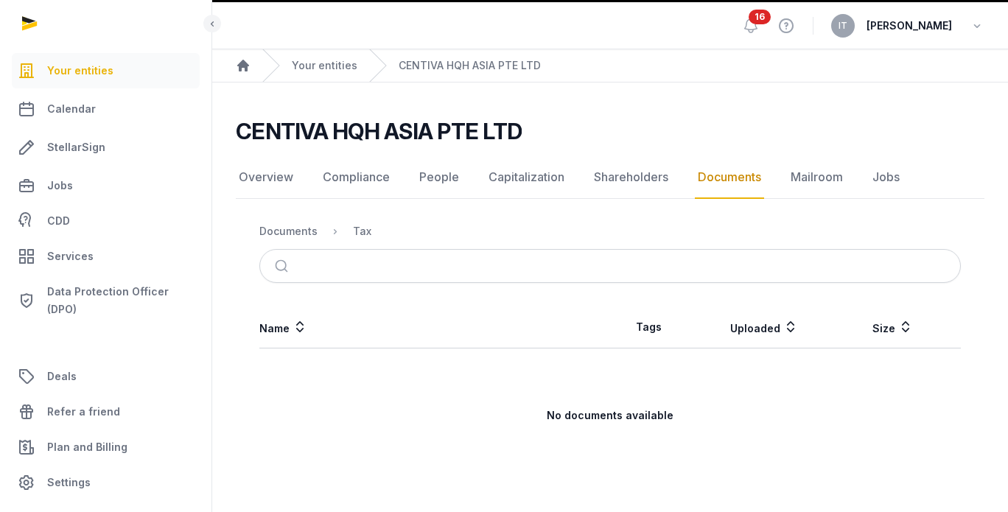
scroll to position [44, 0]
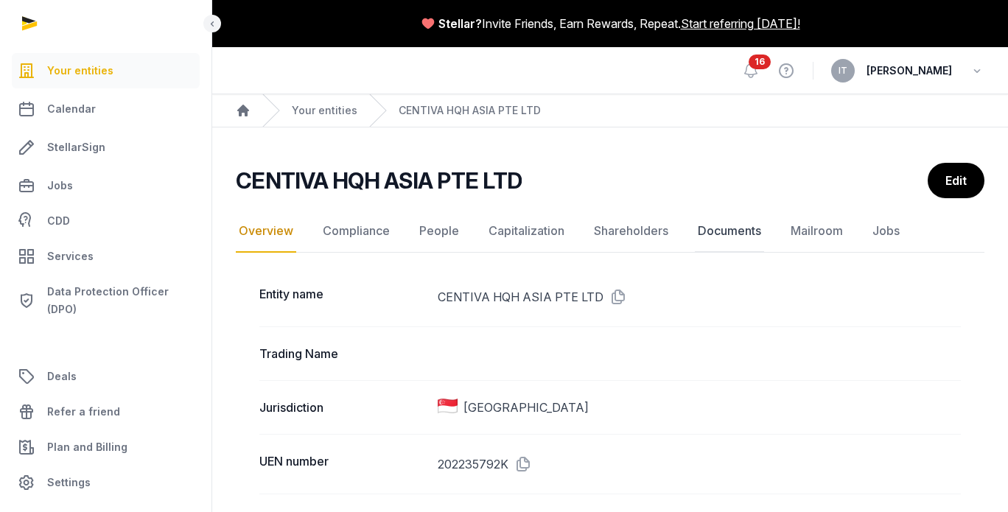
click at [737, 220] on link "Documents" at bounding box center [729, 231] width 69 height 43
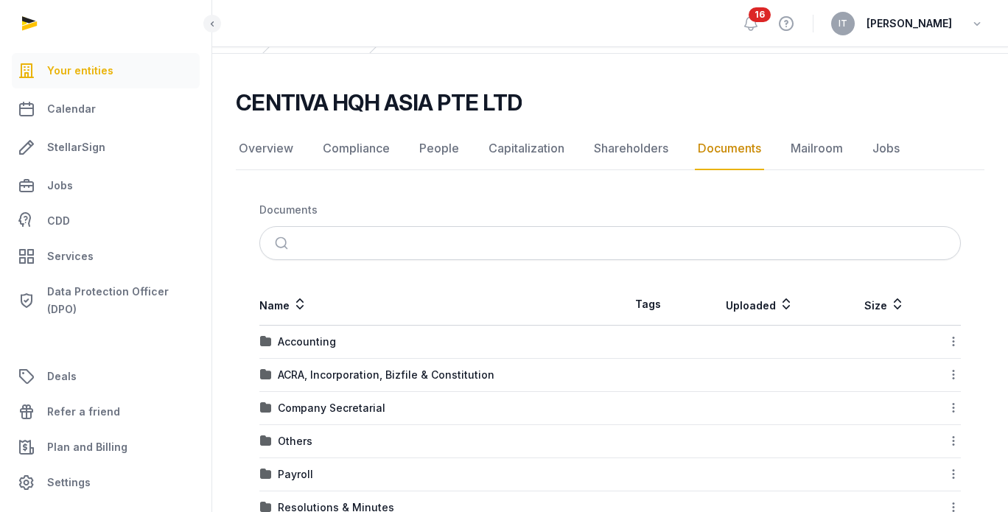
scroll to position [245, 0]
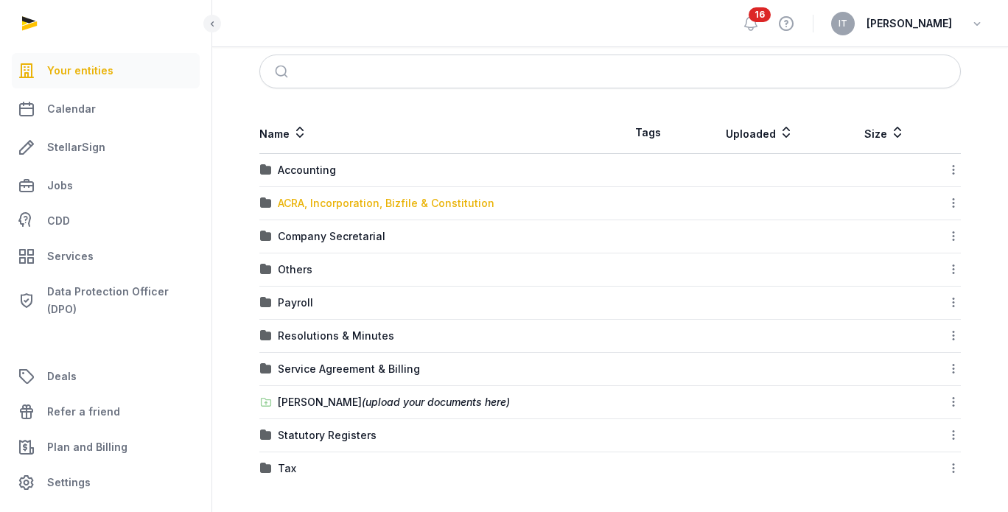
click at [361, 206] on div "ACRA, Incorporation, Bizfile & Constitution" at bounding box center [386, 203] width 217 height 15
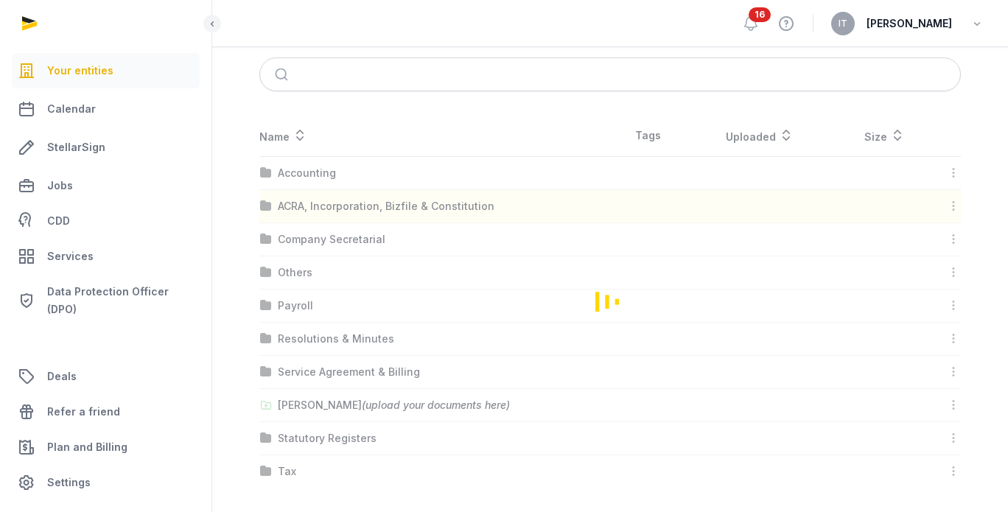
scroll to position [44, 0]
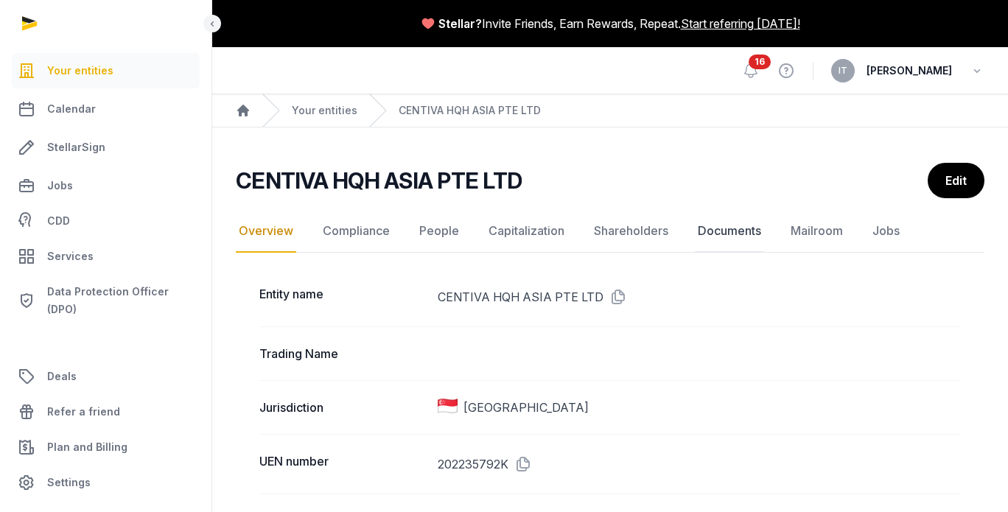
click at [710, 229] on link "Documents" at bounding box center [729, 231] width 69 height 43
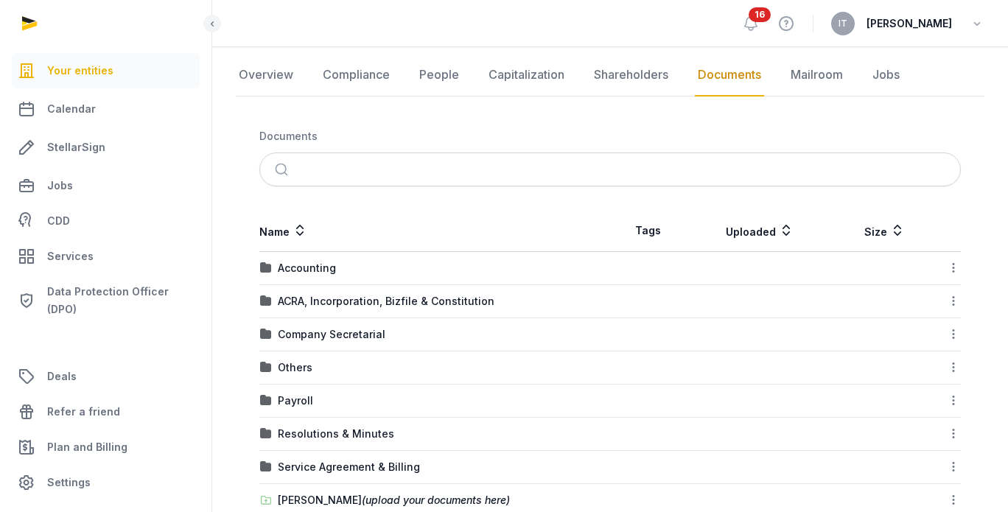
scroll to position [221, 0]
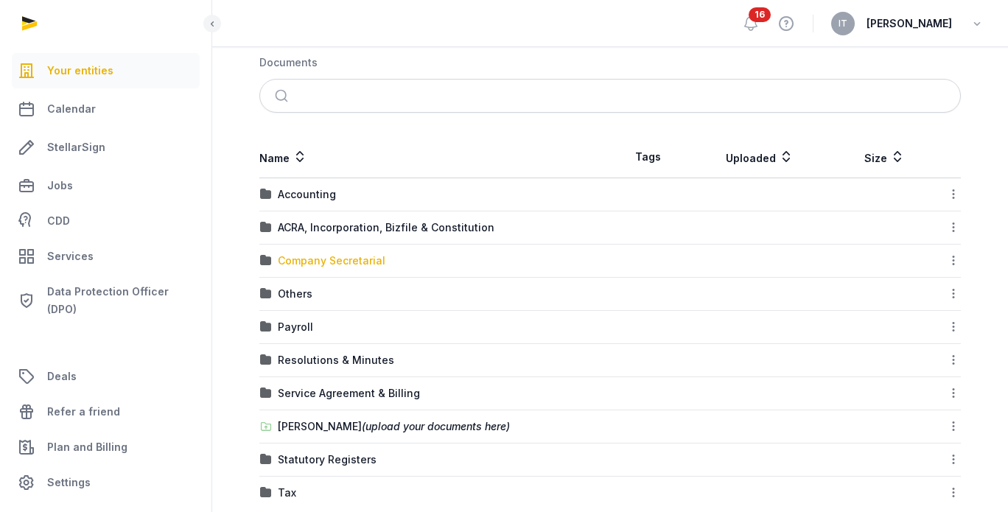
click at [350, 254] on div "Company Secretarial" at bounding box center [332, 260] width 108 height 15
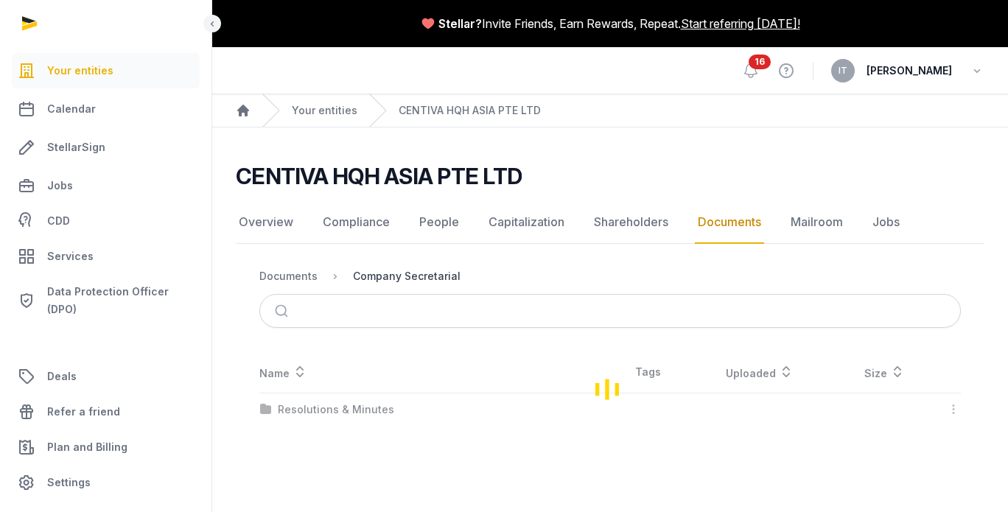
scroll to position [0, 0]
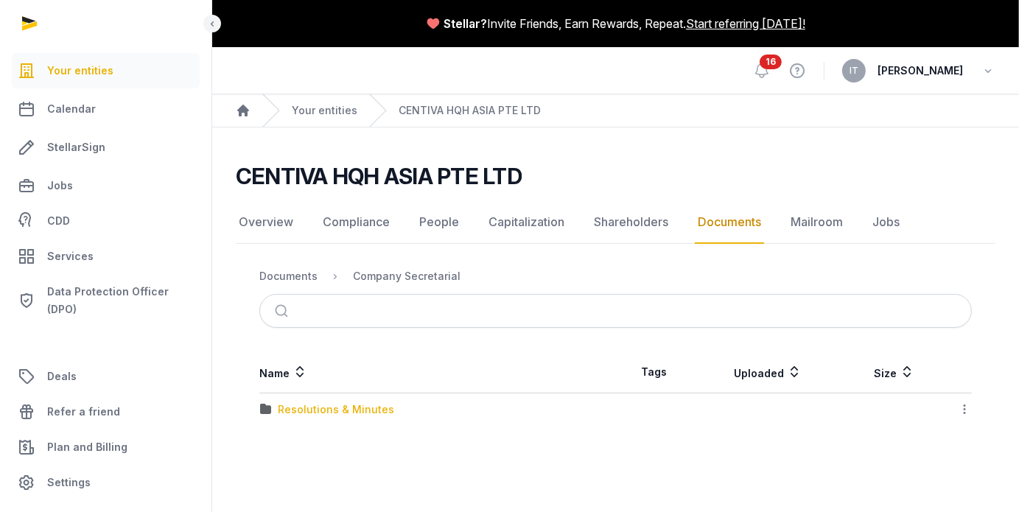
click at [323, 403] on div "Resolutions & Minutes" at bounding box center [336, 409] width 116 height 15
click at [290, 445] on div "2025" at bounding box center [291, 442] width 26 height 15
click at [320, 413] on div "AGM & AR" at bounding box center [303, 409] width 50 height 15
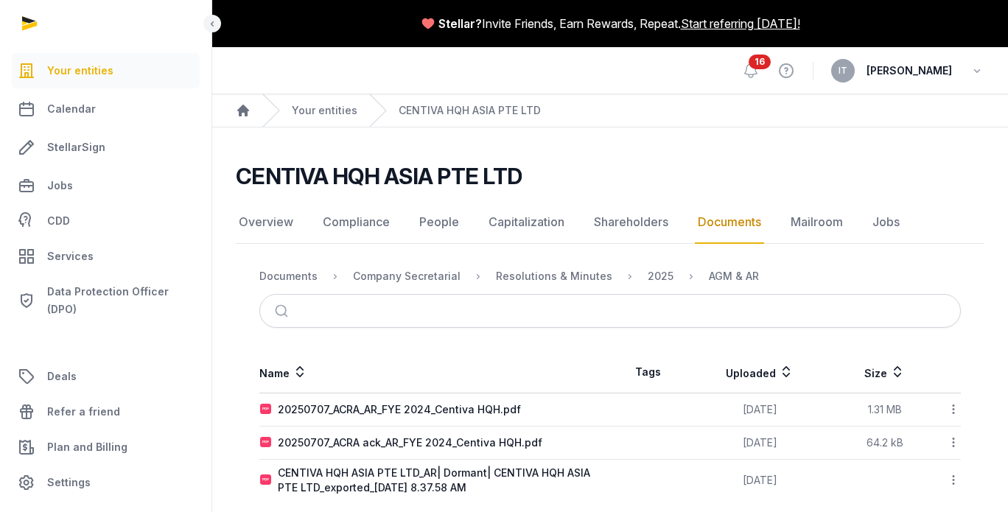
scroll to position [17, 0]
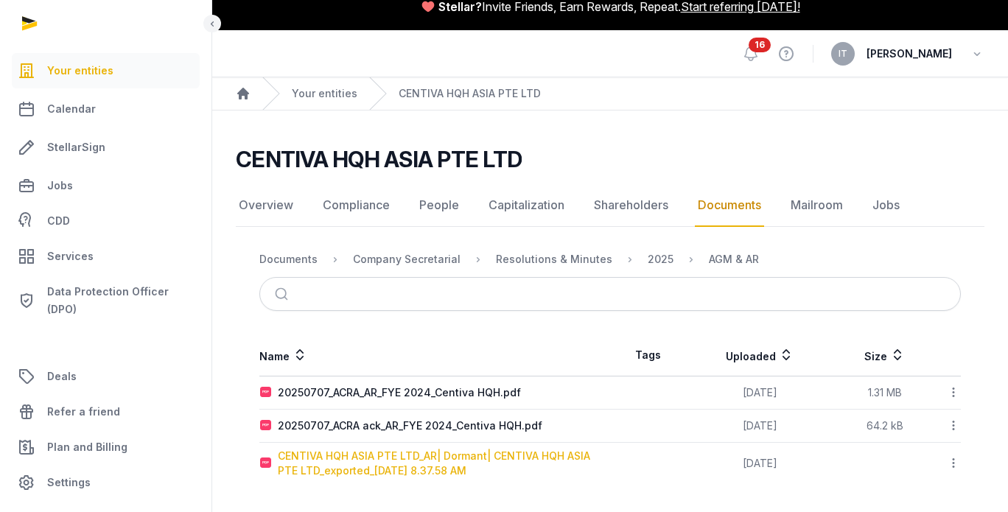
click at [423, 457] on div "CENTIVA HQH ASIA PTE LTD_AR| Dormant| CENTIVA HQH ASIA PTE LTD_exported_[DATE] …" at bounding box center [444, 463] width 332 height 29
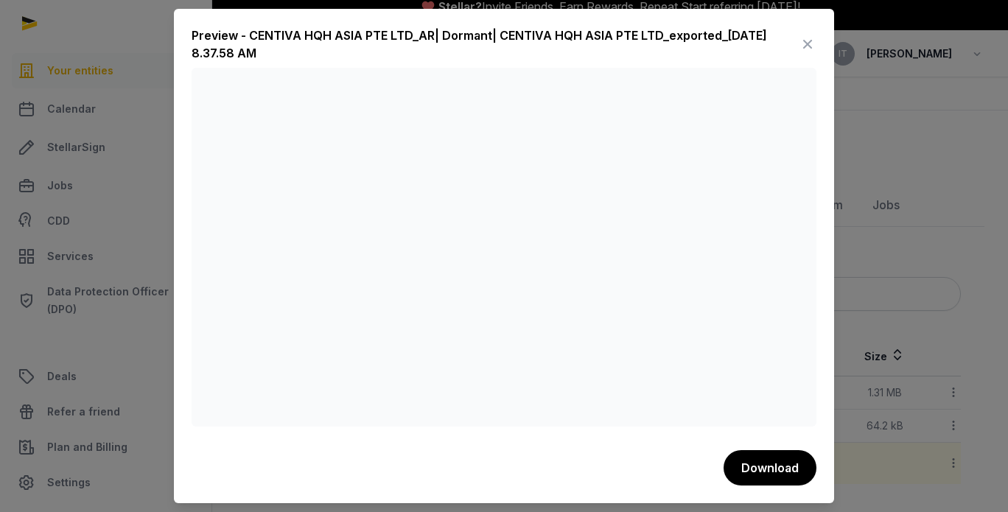
click at [810, 50] on icon at bounding box center [808, 44] width 18 height 24
